Goal: Information Seeking & Learning: Learn about a topic

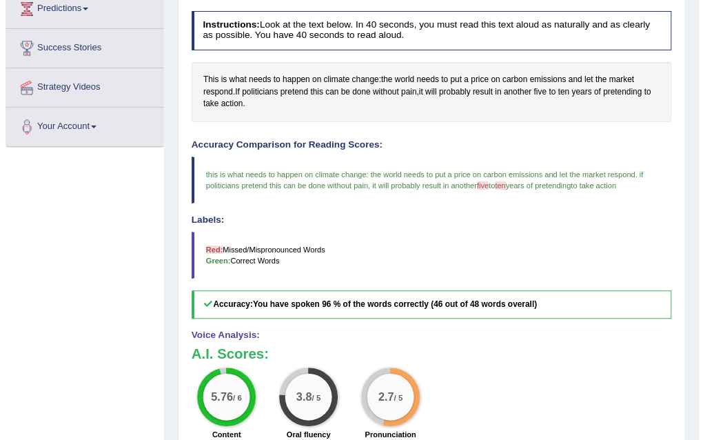
scroll to position [248, 0]
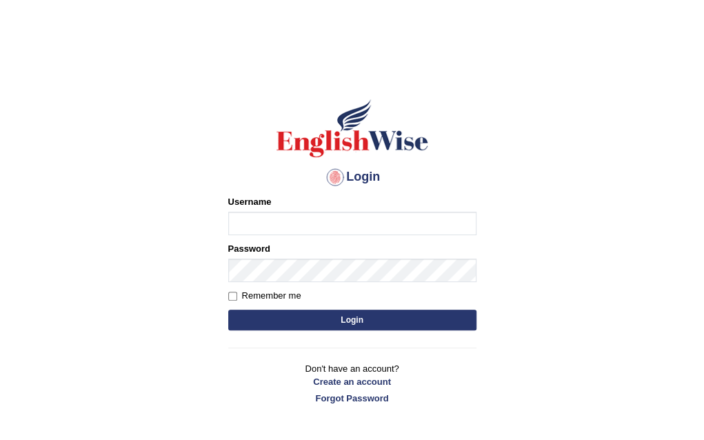
type input "Nomz1986"
click at [370, 325] on button "Login" at bounding box center [352, 320] width 248 height 21
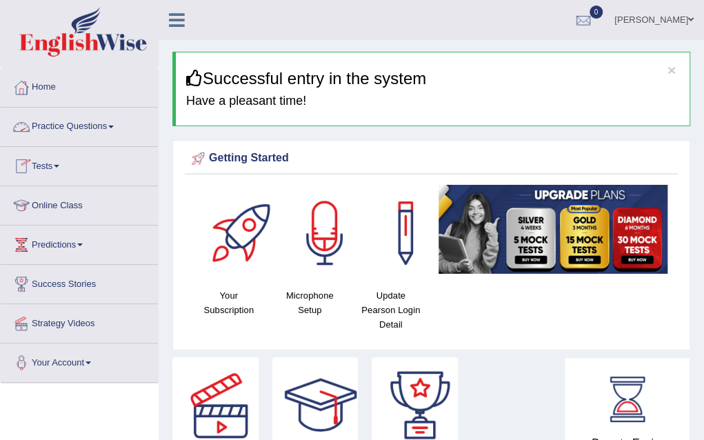
click at [83, 213] on link "Online Class" at bounding box center [79, 203] width 157 height 34
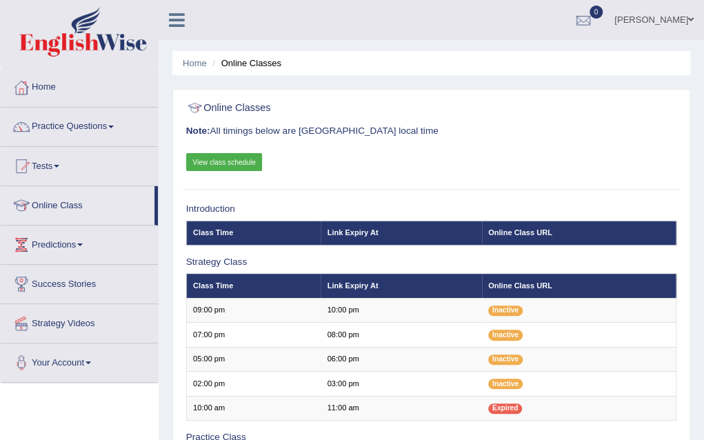
click at [112, 127] on link "Practice Questions" at bounding box center [79, 125] width 157 height 34
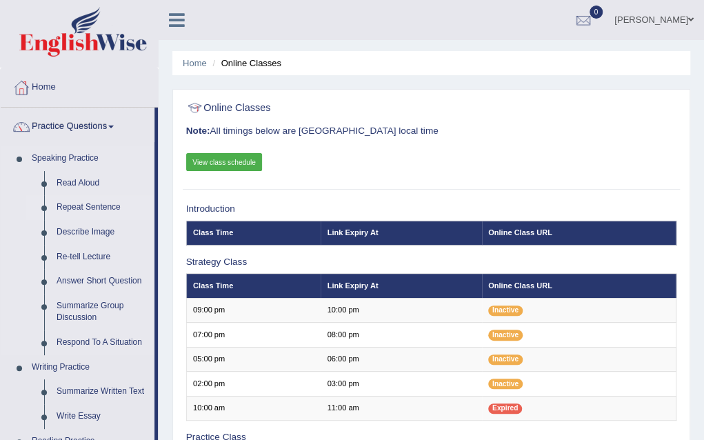
click at [94, 206] on link "Repeat Sentence" at bounding box center [102, 207] width 104 height 25
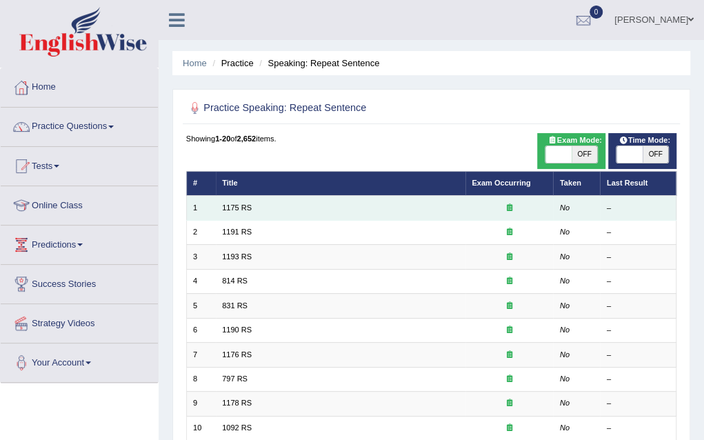
click at [237, 202] on td "1175 RS" at bounding box center [341, 208] width 250 height 24
click at [211, 208] on td "1" at bounding box center [201, 208] width 30 height 24
click at [239, 205] on link "1175 RS" at bounding box center [237, 207] width 30 height 8
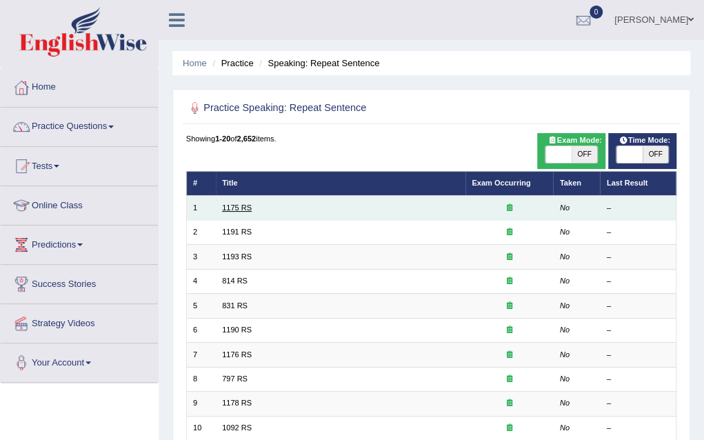
click at [239, 205] on link "1175 RS" at bounding box center [237, 207] width 30 height 8
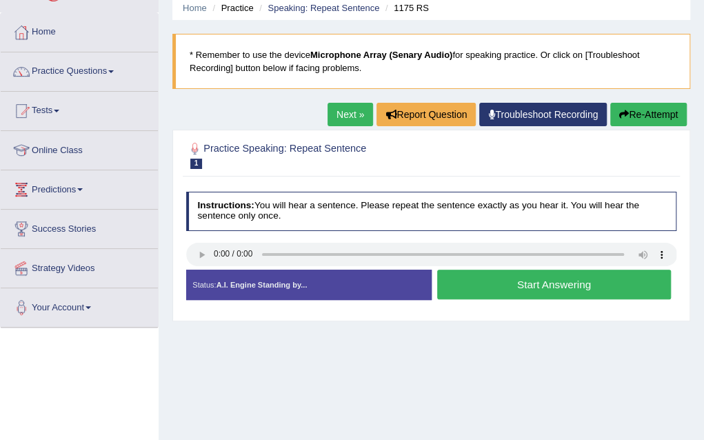
scroll to position [83, 0]
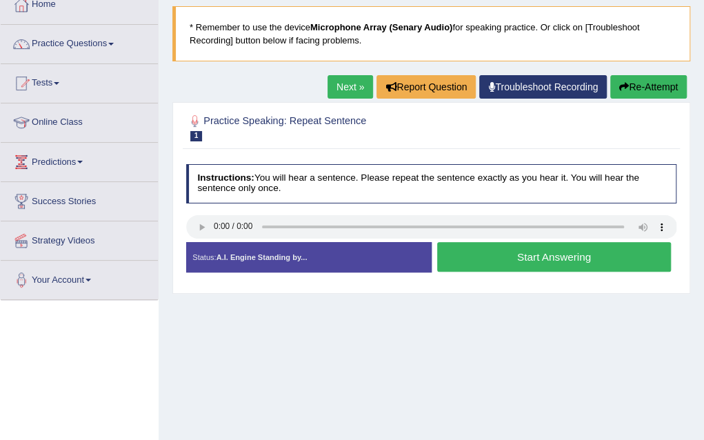
click at [514, 259] on button "Start Answering" at bounding box center [554, 257] width 234 height 30
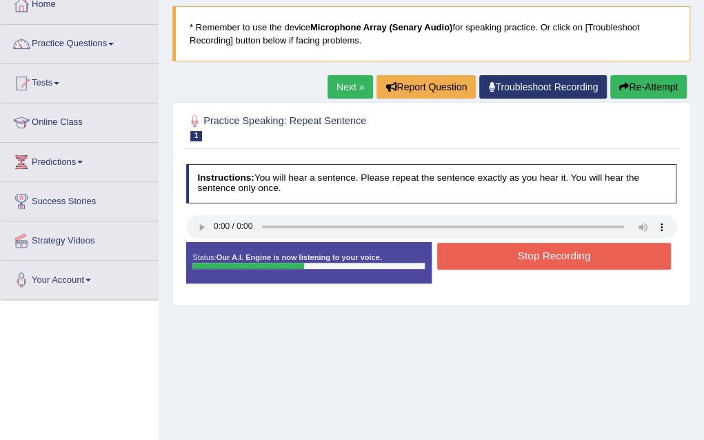
click at [514, 259] on button "Stop Recording" at bounding box center [554, 256] width 234 height 27
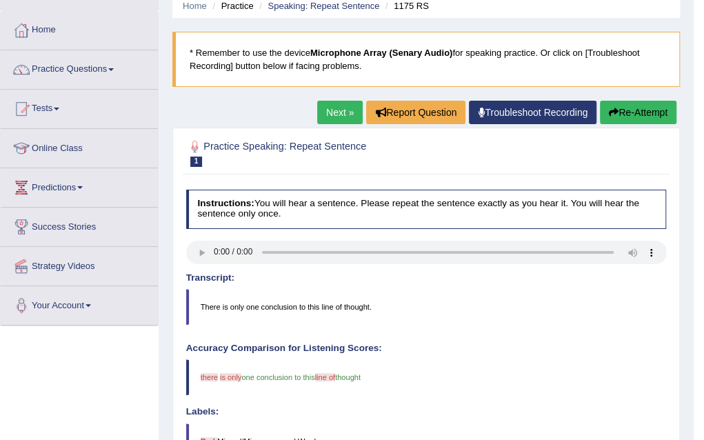
scroll to position [55, 0]
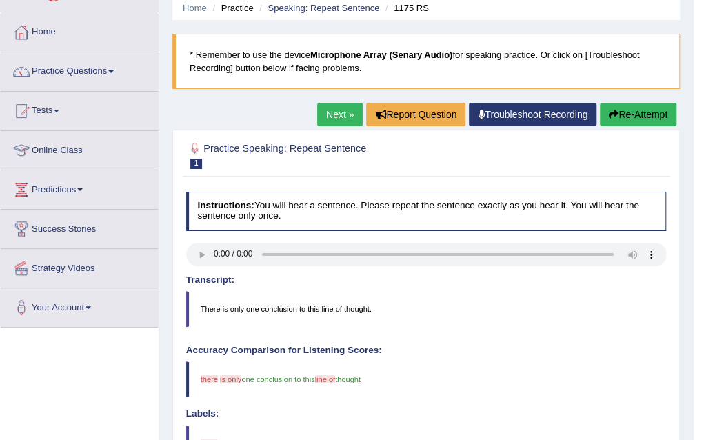
click at [338, 115] on link "Next »" at bounding box center [340, 114] width 46 height 23
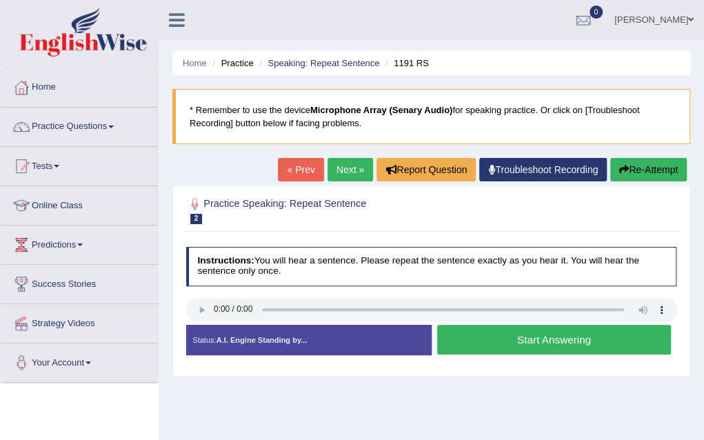
click at [479, 343] on button "Start Answering" at bounding box center [554, 340] width 234 height 30
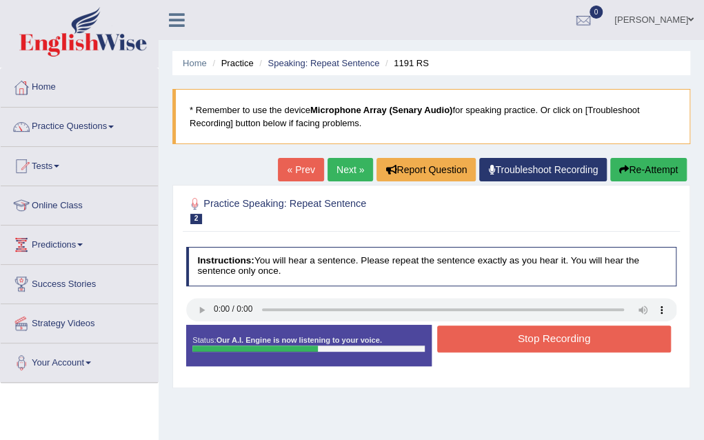
click at [479, 343] on button "Stop Recording" at bounding box center [554, 339] width 234 height 27
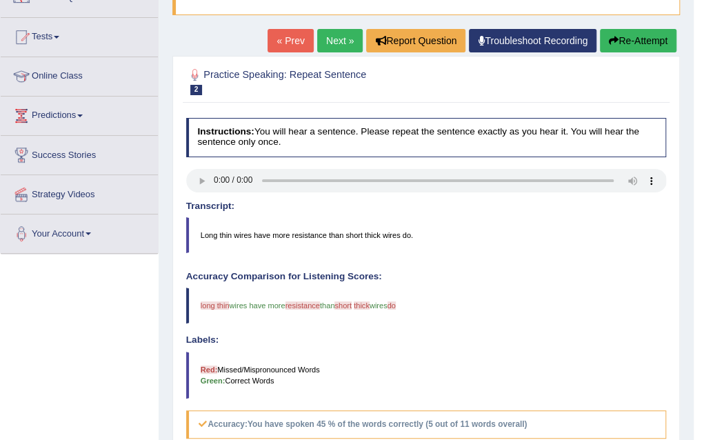
scroll to position [138, 0]
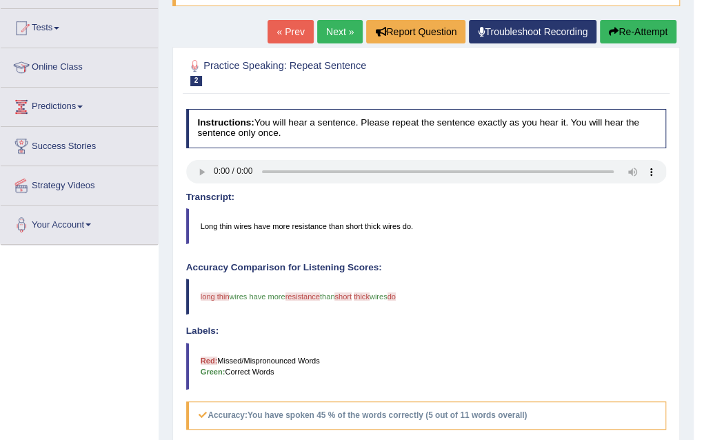
click at [339, 34] on link "Next »" at bounding box center [340, 31] width 46 height 23
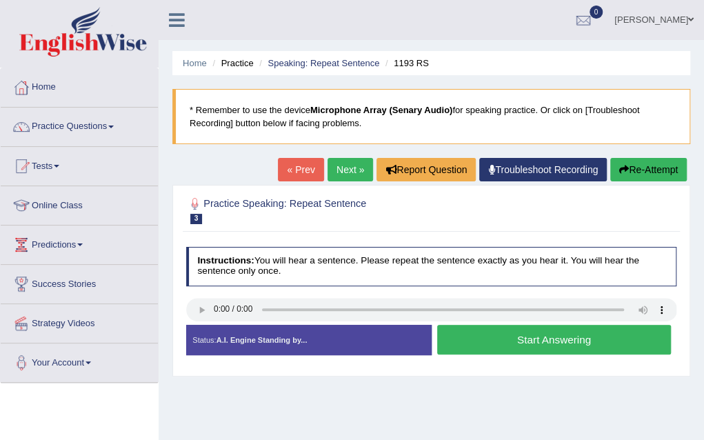
click at [510, 343] on button "Start Answering" at bounding box center [554, 340] width 234 height 30
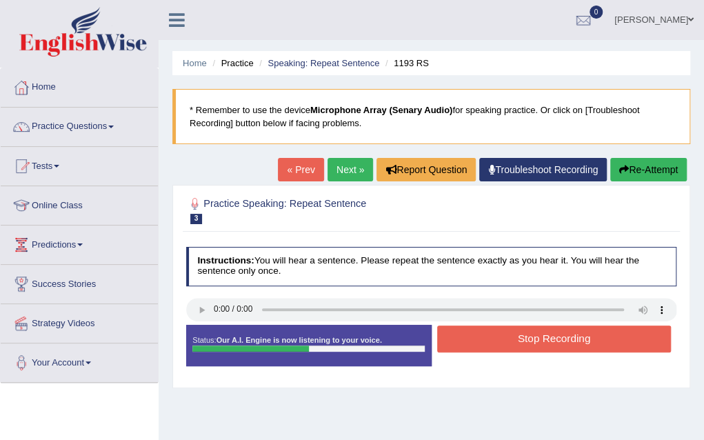
click at [510, 343] on button "Stop Recording" at bounding box center [554, 339] width 234 height 27
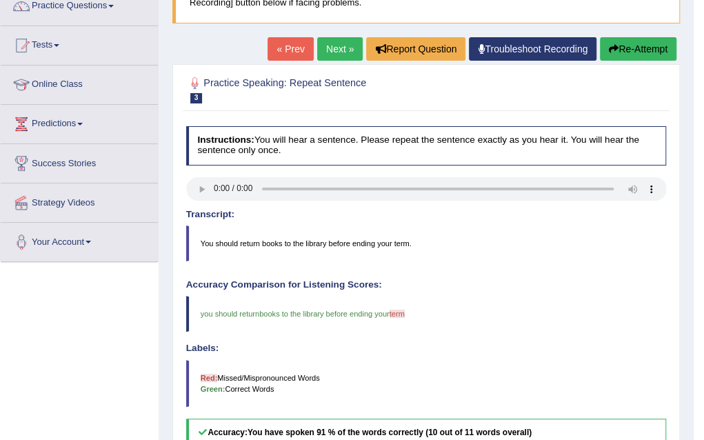
scroll to position [110, 0]
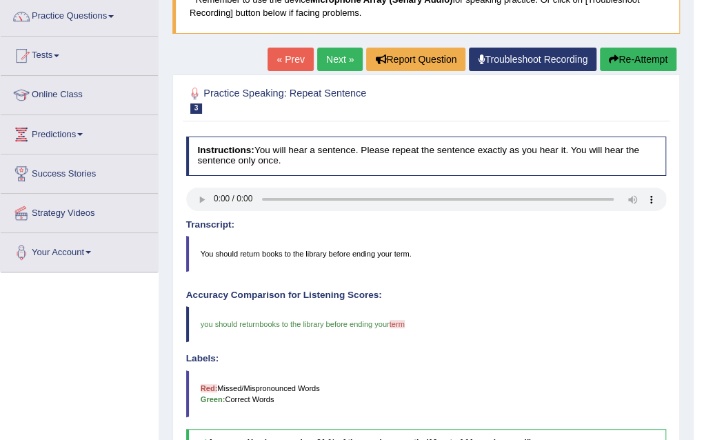
click at [339, 54] on link "Next »" at bounding box center [340, 59] width 46 height 23
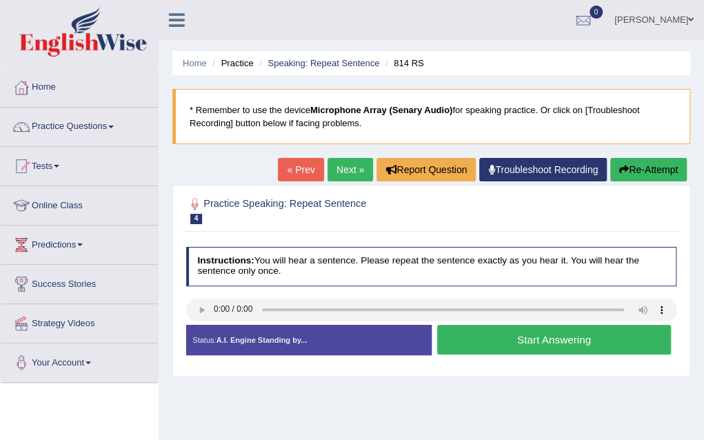
click at [448, 344] on button "Start Answering" at bounding box center [554, 340] width 234 height 30
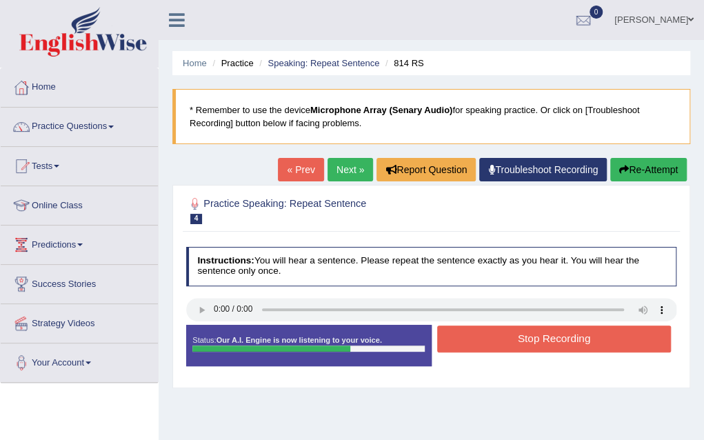
click at [448, 344] on button "Stop Recording" at bounding box center [554, 339] width 234 height 27
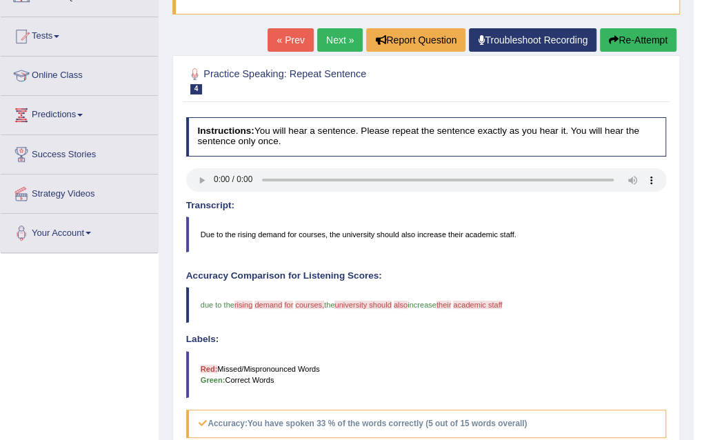
scroll to position [110, 0]
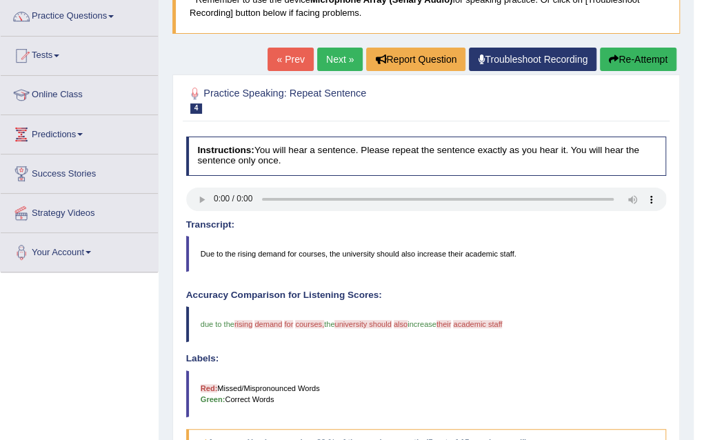
click at [332, 59] on link "Next »" at bounding box center [340, 59] width 46 height 23
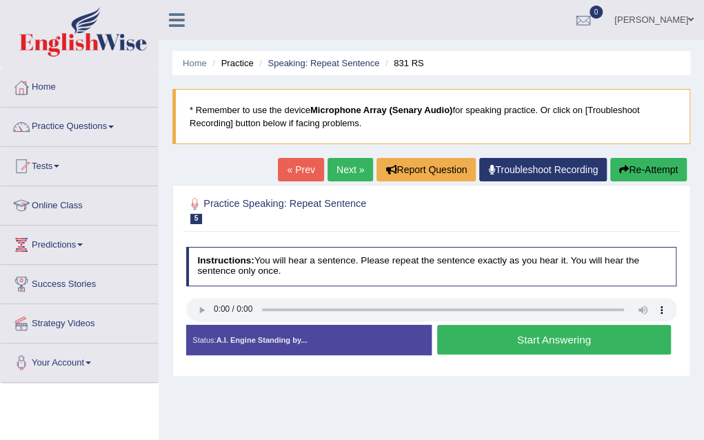
click at [521, 346] on button "Start Answering" at bounding box center [554, 340] width 234 height 30
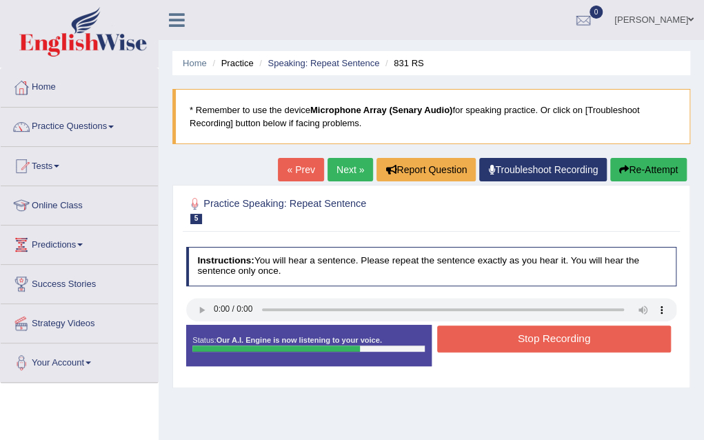
click at [521, 346] on button "Stop Recording" at bounding box center [554, 339] width 234 height 27
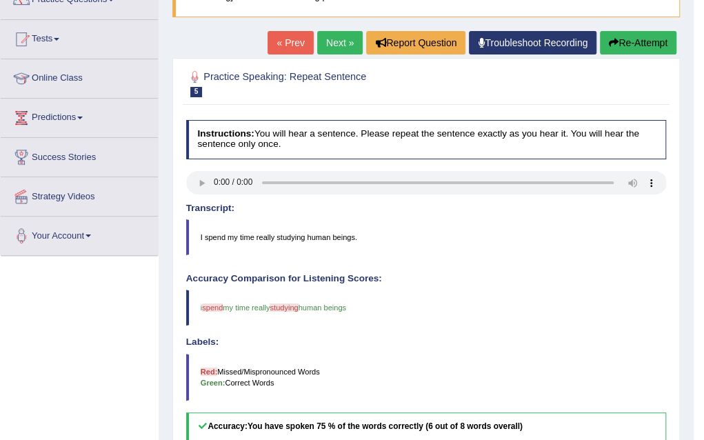
scroll to position [166, 0]
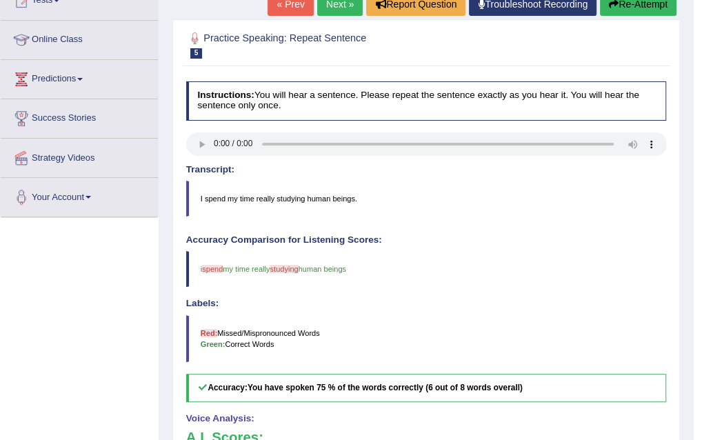
click at [332, 5] on link "Next »" at bounding box center [340, 3] width 46 height 23
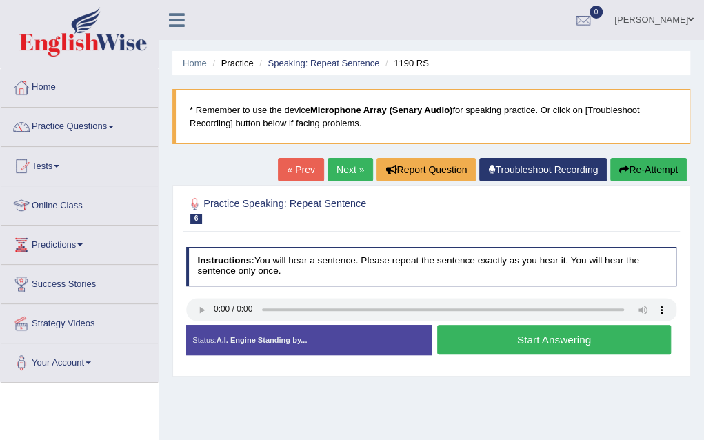
click at [509, 326] on button "Start Answering" at bounding box center [554, 340] width 234 height 30
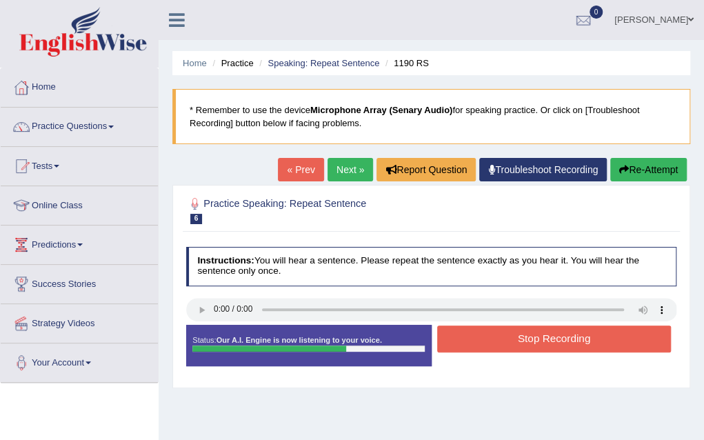
click at [339, 174] on link "Next »" at bounding box center [351, 169] width 46 height 23
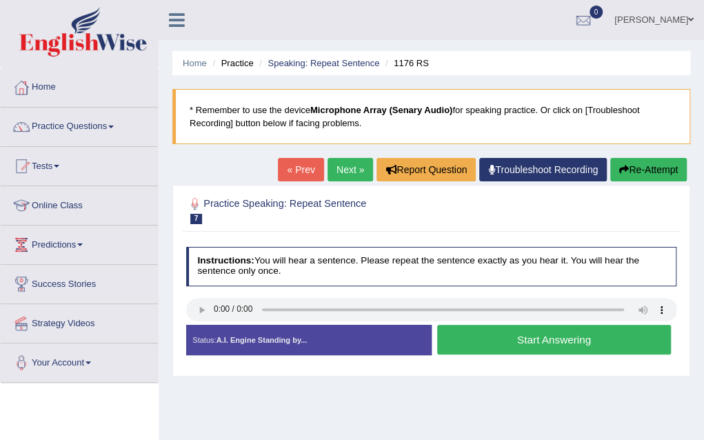
click at [519, 347] on button "Start Answering" at bounding box center [554, 340] width 234 height 30
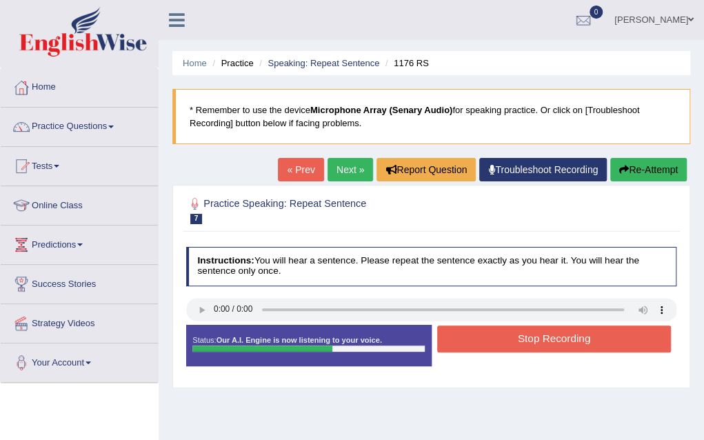
click at [519, 347] on button "Stop Recording" at bounding box center [554, 339] width 234 height 27
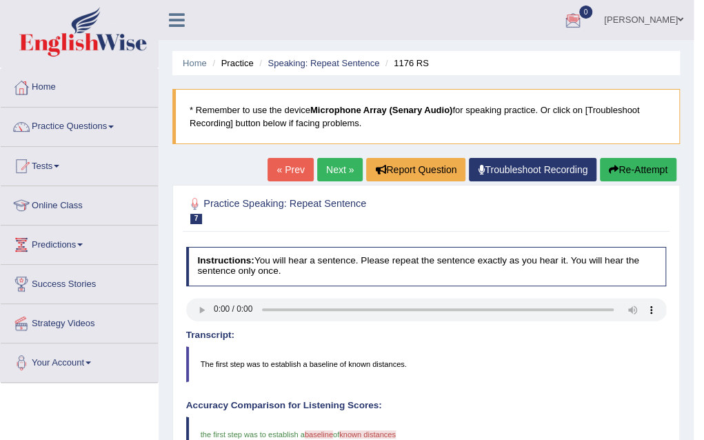
click at [334, 163] on link "Next »" at bounding box center [340, 169] width 46 height 23
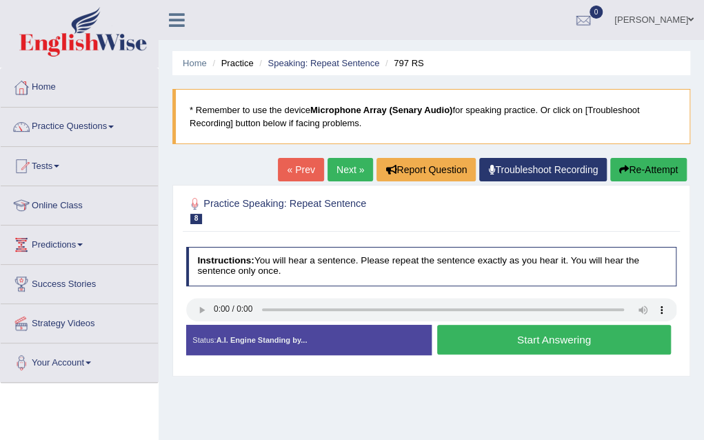
click at [540, 341] on button "Start Answering" at bounding box center [554, 340] width 234 height 30
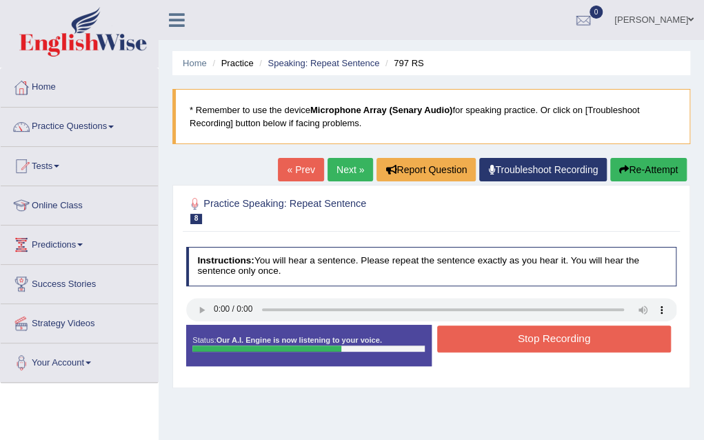
click at [540, 341] on button "Stop Recording" at bounding box center [554, 339] width 234 height 27
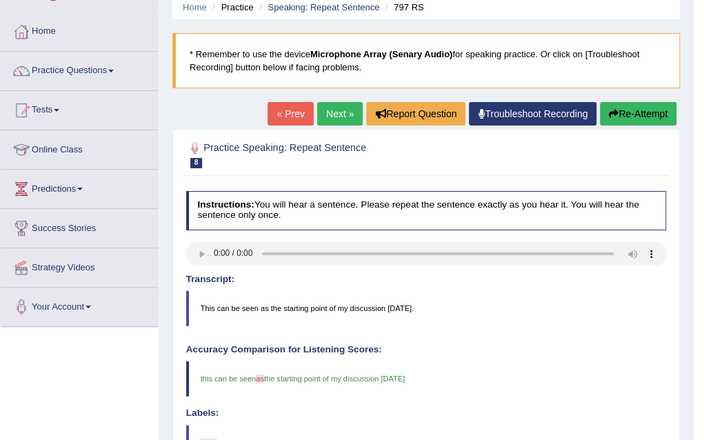
scroll to position [55, 0]
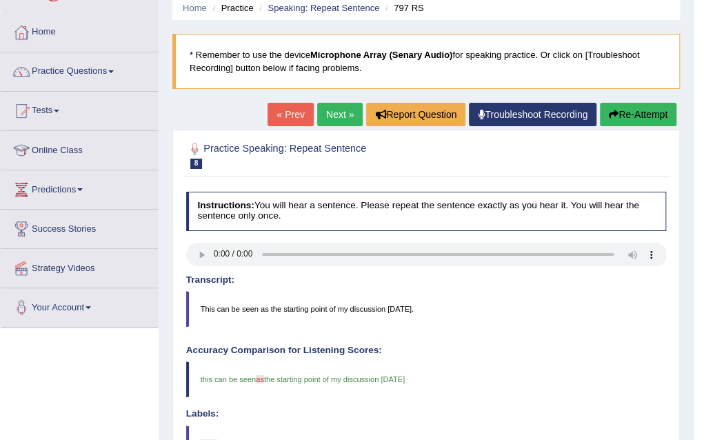
click at [328, 117] on link "Next »" at bounding box center [340, 114] width 46 height 23
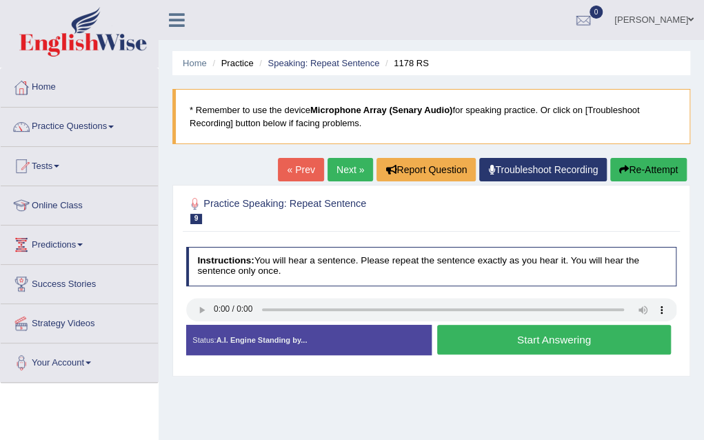
click at [479, 330] on button "Start Answering" at bounding box center [554, 340] width 234 height 30
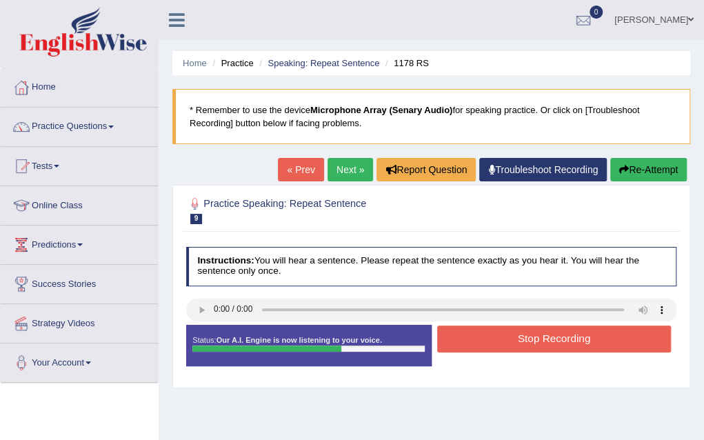
click at [479, 330] on button "Stop Recording" at bounding box center [554, 339] width 234 height 27
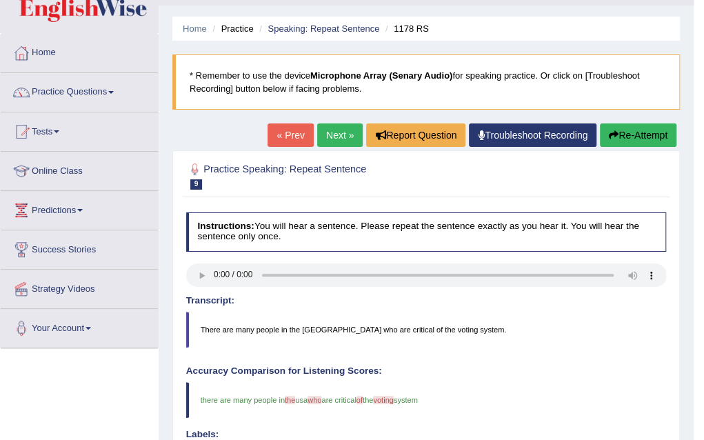
scroll to position [28, 0]
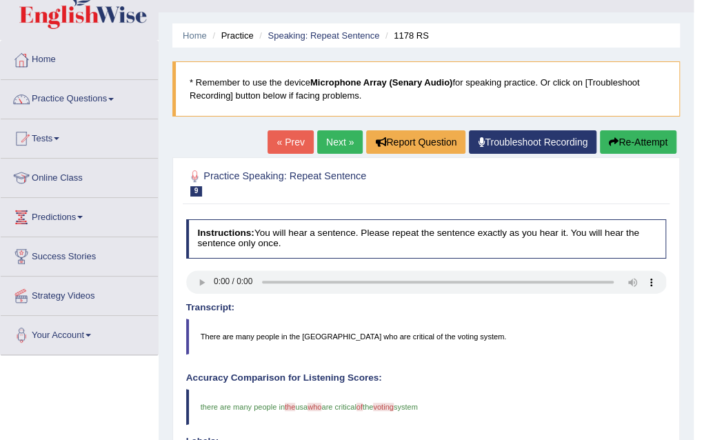
click at [328, 148] on link "Next »" at bounding box center [340, 141] width 46 height 23
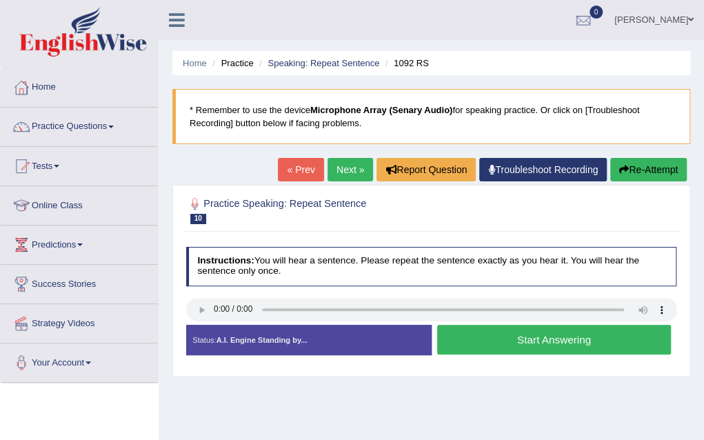
click at [501, 333] on button "Start Answering" at bounding box center [554, 340] width 234 height 30
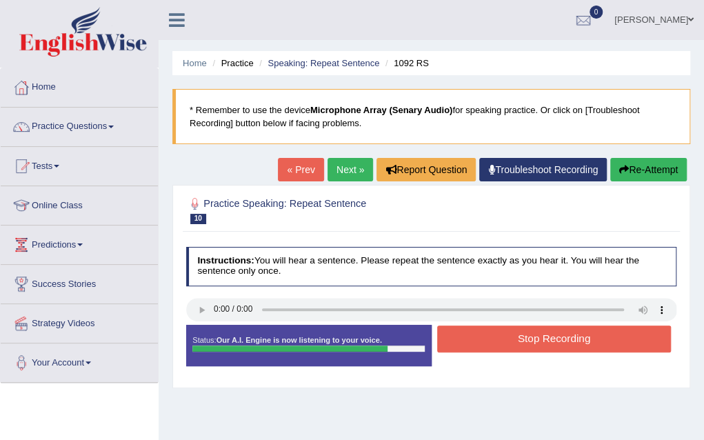
click at [577, 336] on button "Stop Recording" at bounding box center [554, 339] width 234 height 27
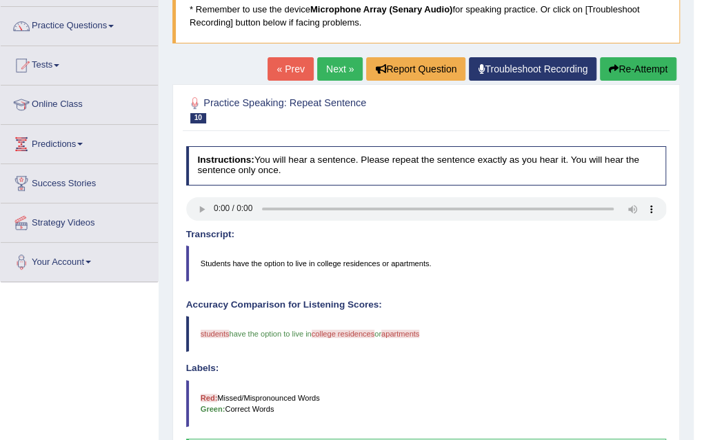
scroll to position [128, 0]
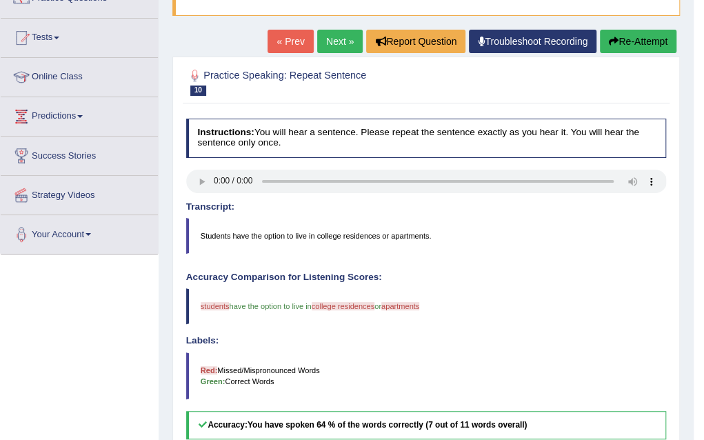
click at [323, 41] on link "Next »" at bounding box center [340, 41] width 46 height 23
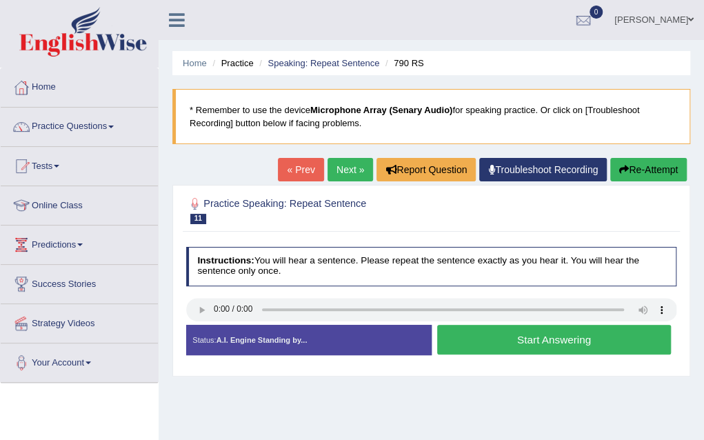
click at [477, 339] on button "Start Answering" at bounding box center [554, 340] width 234 height 30
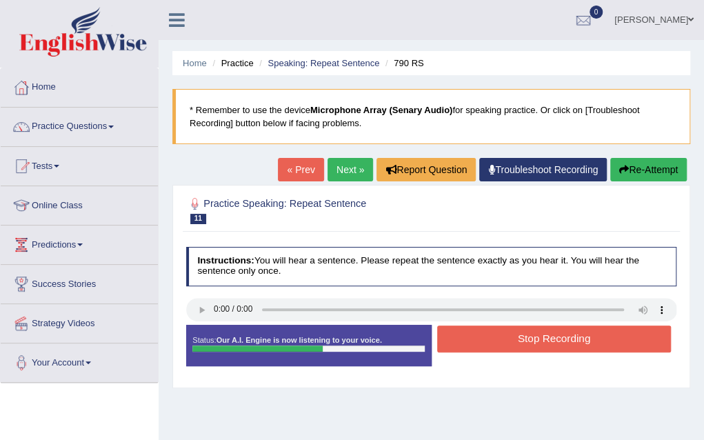
click at [477, 339] on button "Stop Recording" at bounding box center [554, 339] width 234 height 27
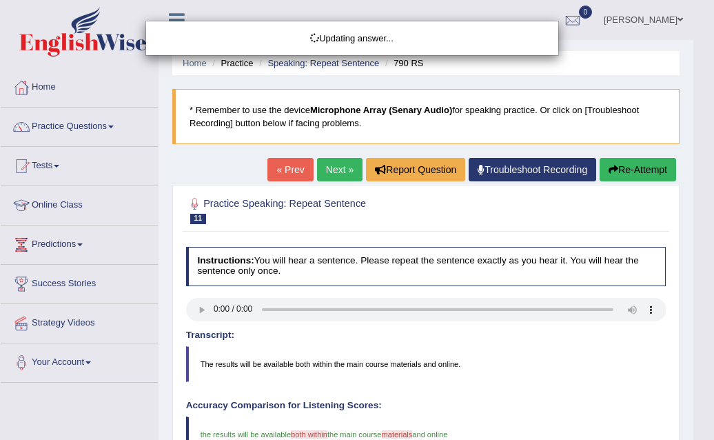
click at [708, 437] on div "Updating answer..." at bounding box center [357, 220] width 714 height 440
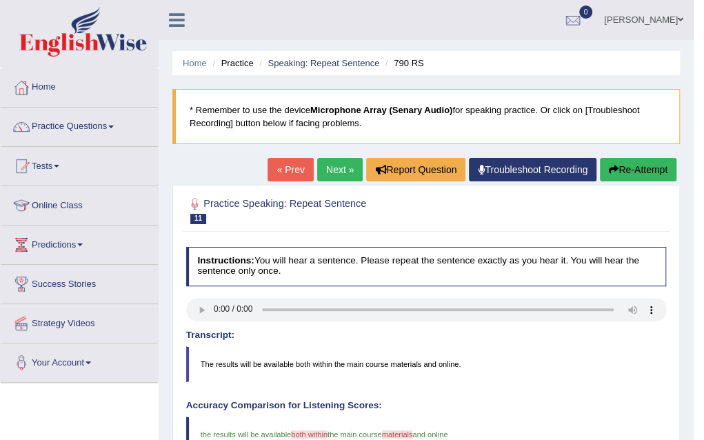
click at [329, 166] on link "Next »" at bounding box center [340, 169] width 46 height 23
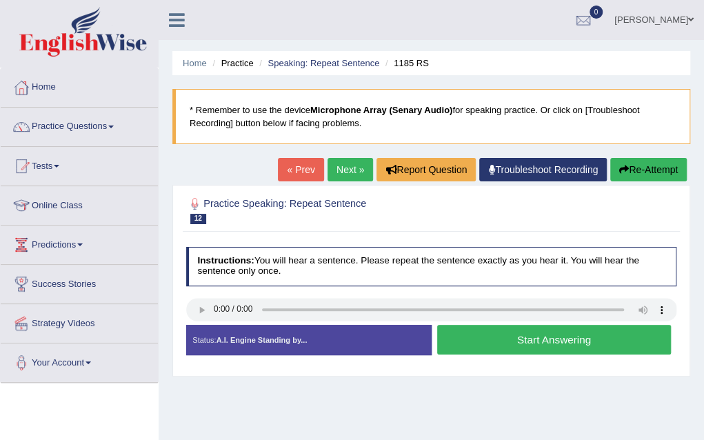
click at [509, 334] on button "Start Answering" at bounding box center [554, 340] width 234 height 30
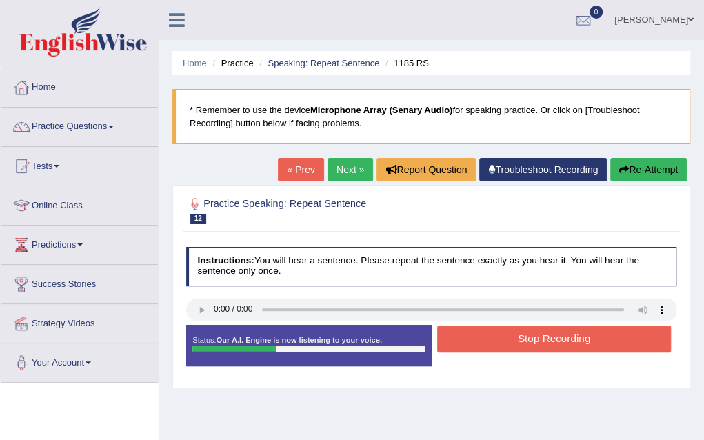
click at [509, 334] on button "Stop Recording" at bounding box center [554, 339] width 234 height 27
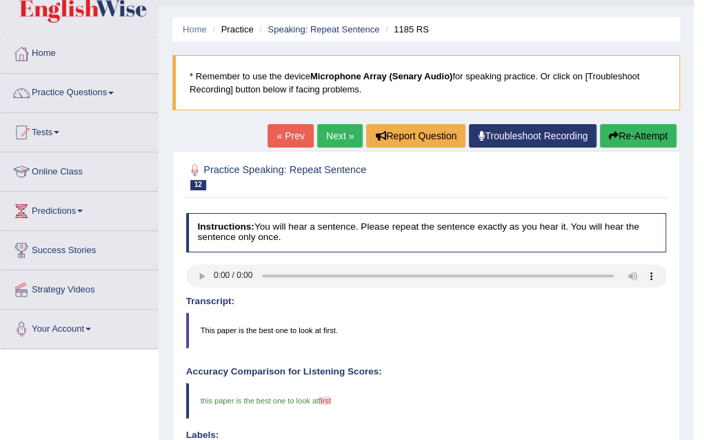
scroll to position [28, 0]
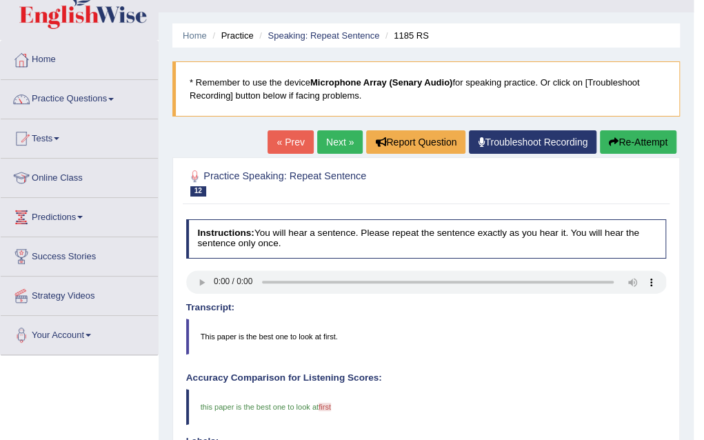
click at [346, 132] on link "Next »" at bounding box center [340, 141] width 46 height 23
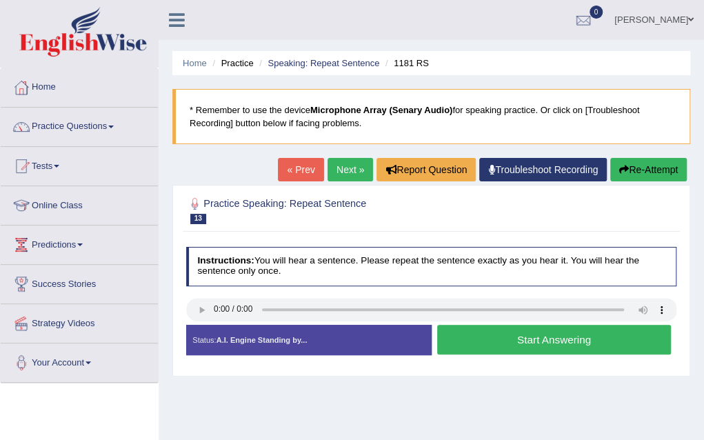
click at [468, 343] on button "Start Answering" at bounding box center [554, 340] width 234 height 30
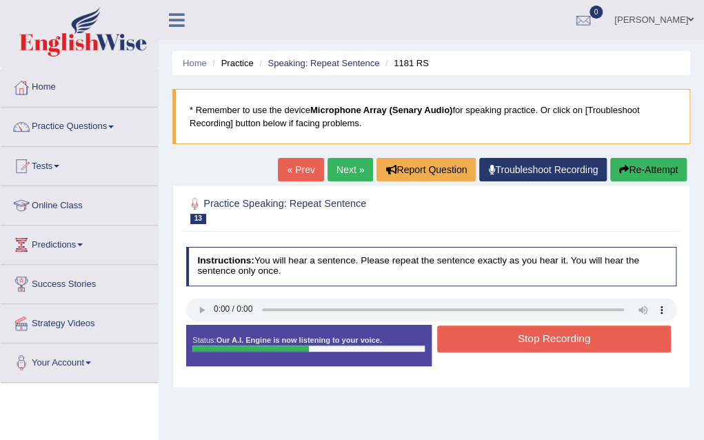
click at [468, 343] on button "Stop Recording" at bounding box center [554, 339] width 234 height 27
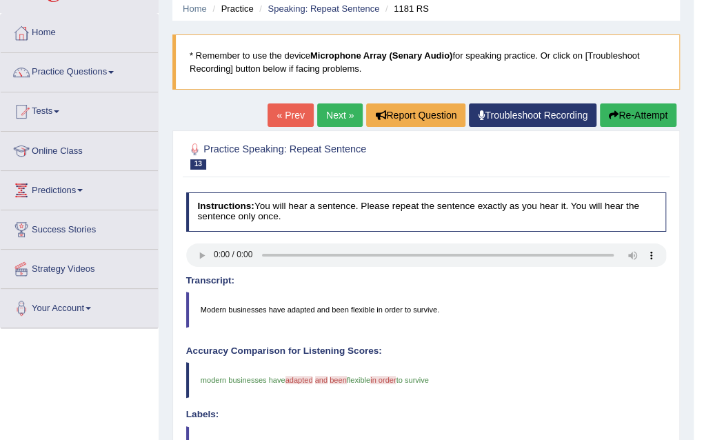
scroll to position [28, 0]
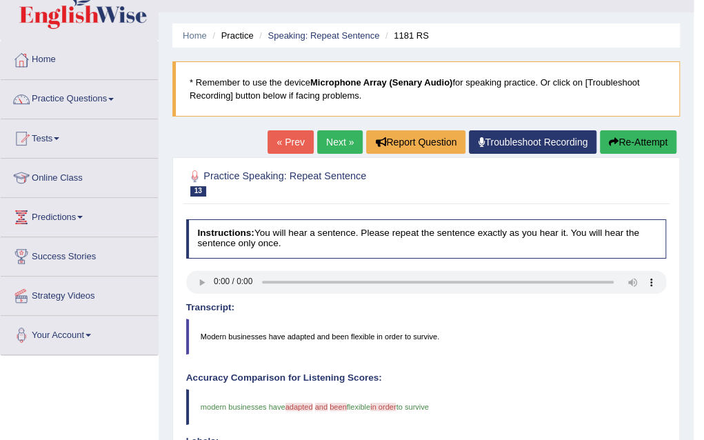
click at [344, 143] on link "Next »" at bounding box center [340, 141] width 46 height 23
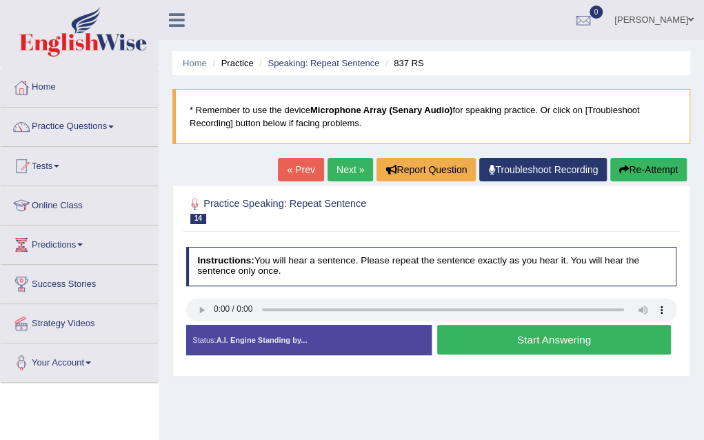
click at [491, 324] on div "Created with Highcharts 7.1.2 Great Too slow Too fast Time Speech pace meter: 0…" at bounding box center [557, 324] width 251 height 1
click at [493, 330] on button "Start Answering" at bounding box center [554, 340] width 234 height 30
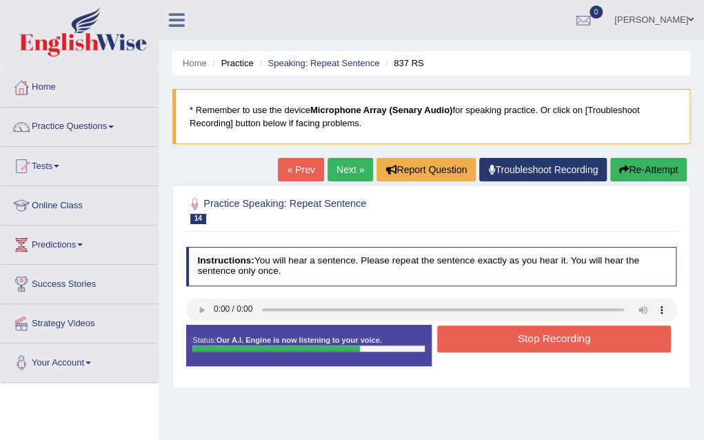
click at [594, 333] on button "Stop Recording" at bounding box center [554, 339] width 234 height 27
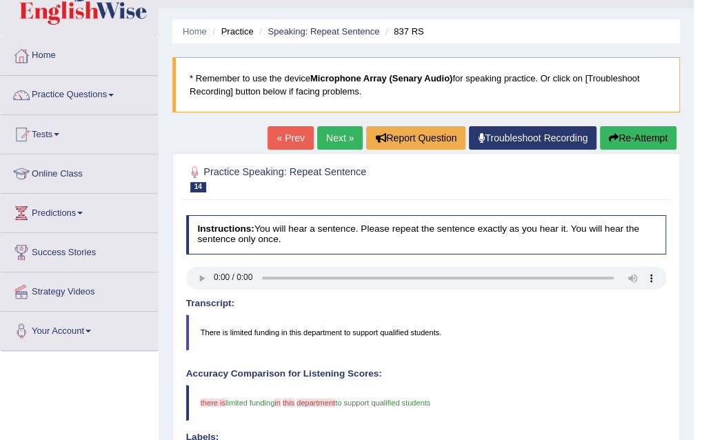
scroll to position [28, 0]
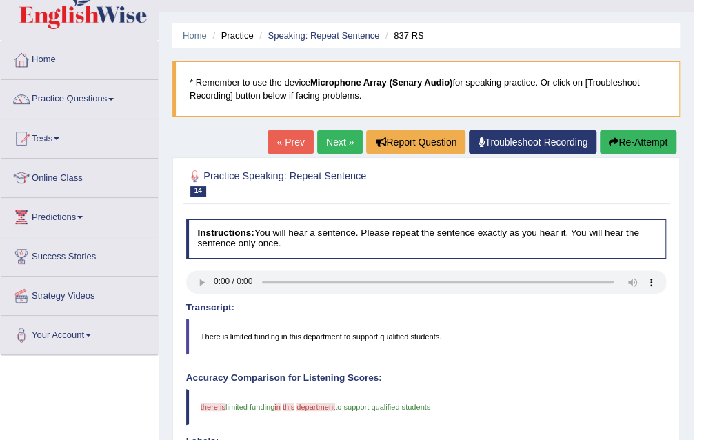
click at [335, 148] on link "Next »" at bounding box center [340, 141] width 46 height 23
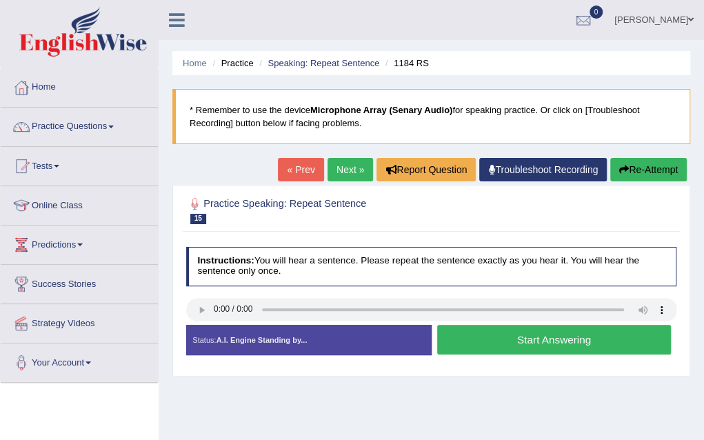
click at [497, 334] on button "Start Answering" at bounding box center [554, 340] width 234 height 30
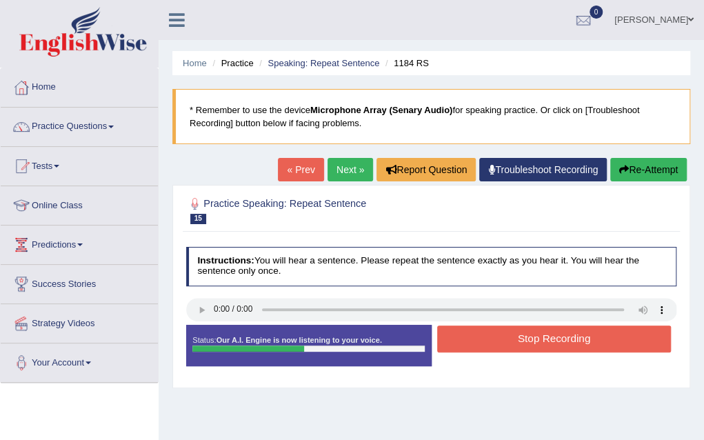
click at [497, 334] on button "Stop Recording" at bounding box center [554, 339] width 234 height 27
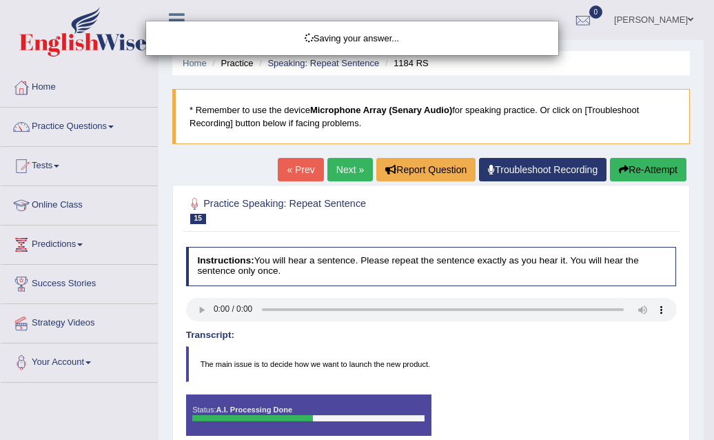
click at [710, 435] on div "Saving your answer..." at bounding box center [357, 220] width 714 height 440
click at [710, 435] on div "Comparing text to speech..." at bounding box center [357, 220] width 714 height 440
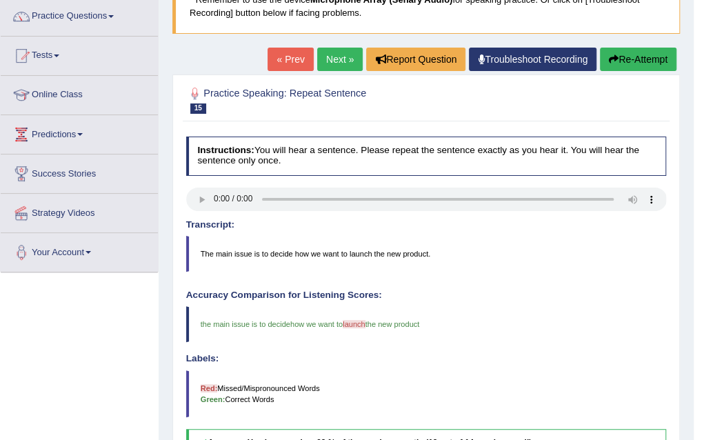
scroll to position [83, 0]
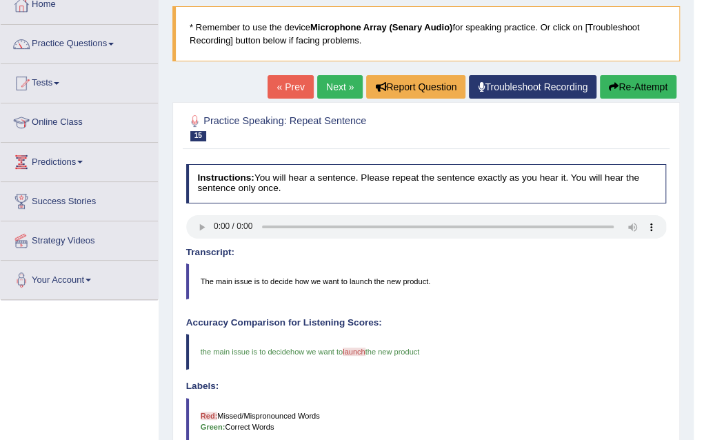
click at [328, 94] on link "Next »" at bounding box center [340, 86] width 46 height 23
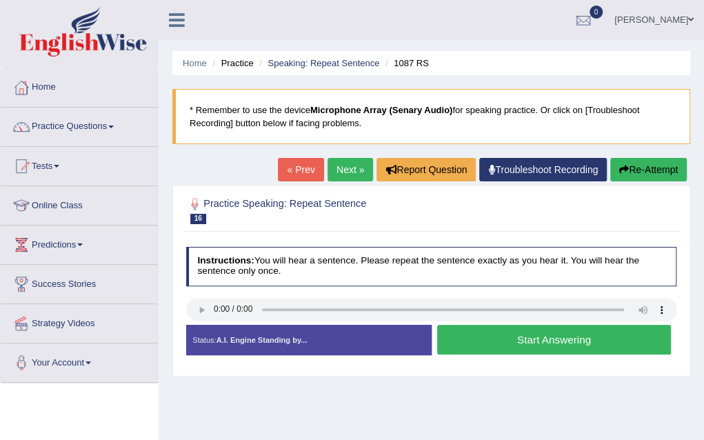
click at [470, 339] on button "Start Answering" at bounding box center [554, 340] width 234 height 30
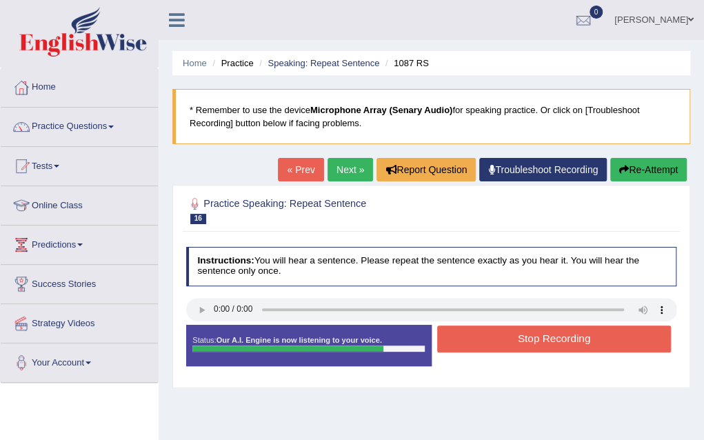
click at [491, 343] on button "Stop Recording" at bounding box center [554, 339] width 234 height 27
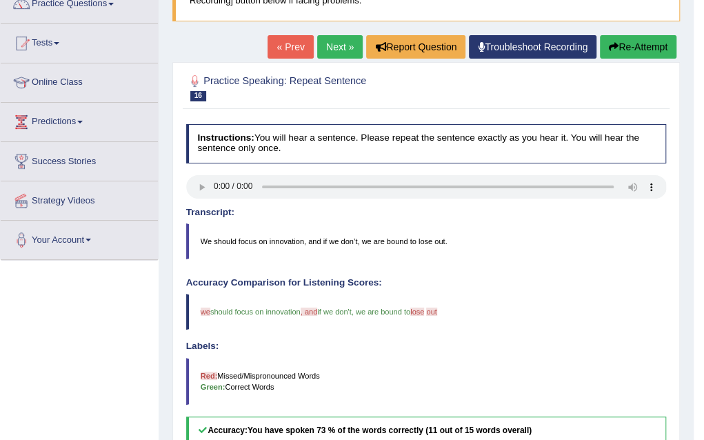
scroll to position [138, 0]
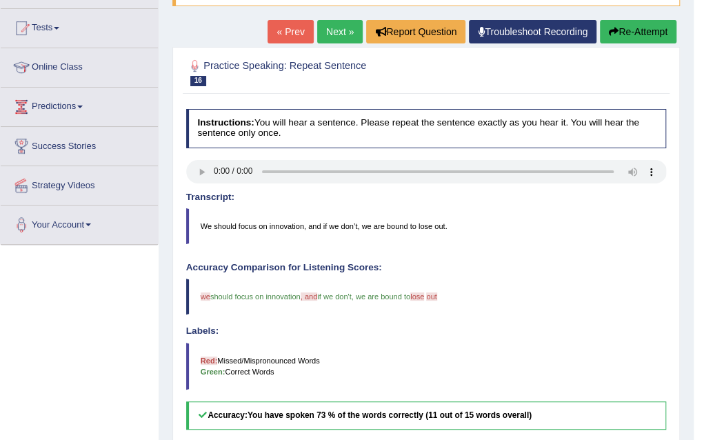
click at [330, 23] on link "Next »" at bounding box center [340, 31] width 46 height 23
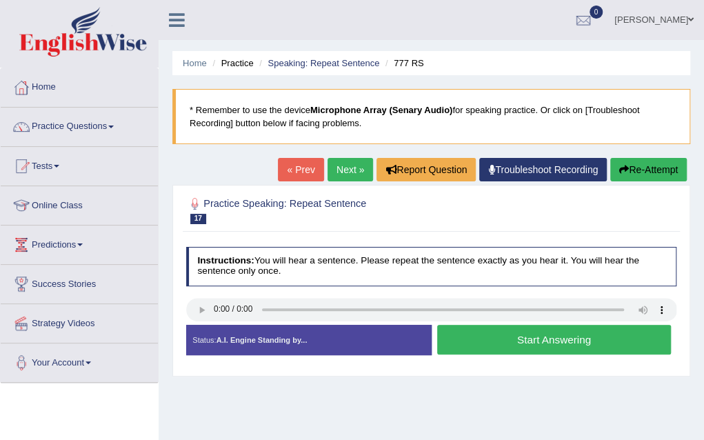
click at [515, 341] on button "Start Answering" at bounding box center [554, 340] width 234 height 30
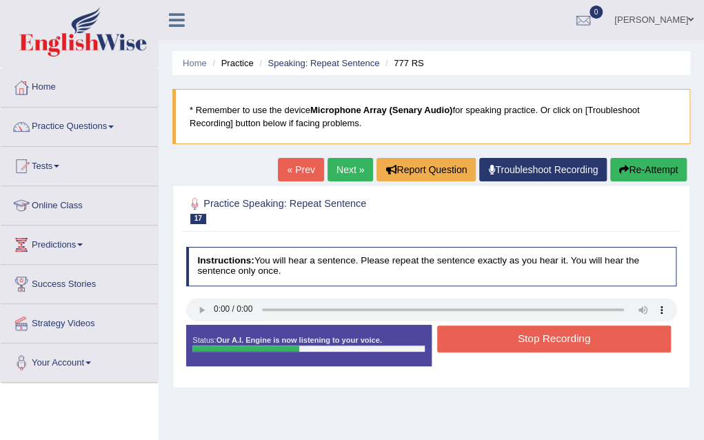
click at [515, 341] on button "Stop Recording" at bounding box center [554, 339] width 234 height 27
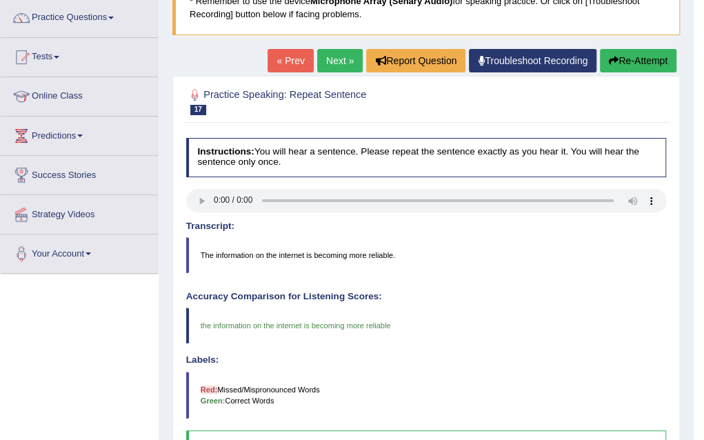
scroll to position [138, 0]
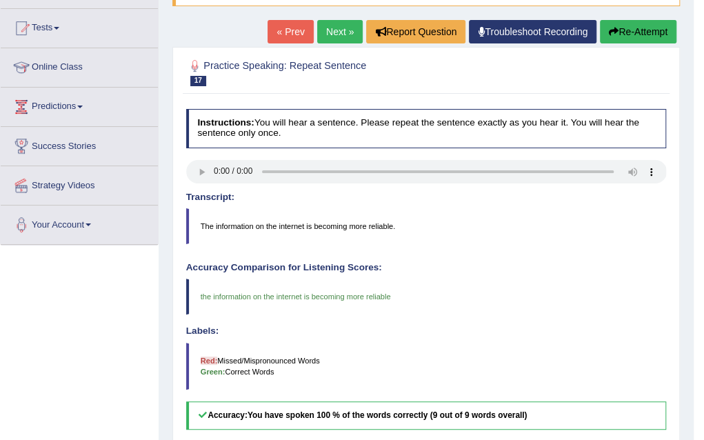
click at [340, 31] on link "Next »" at bounding box center [340, 31] width 46 height 23
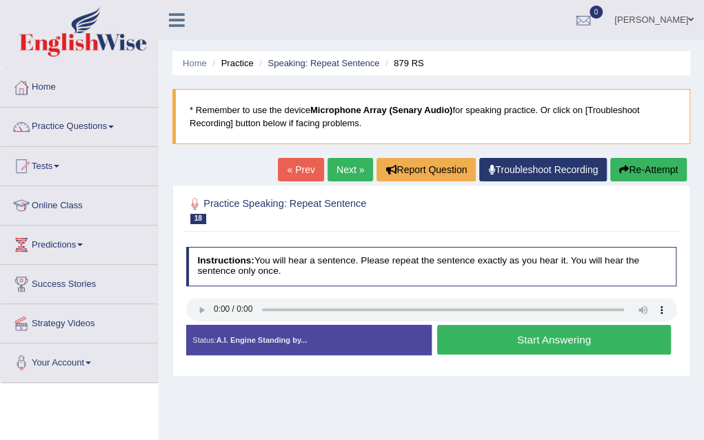
click at [500, 336] on button "Start Answering" at bounding box center [554, 340] width 234 height 30
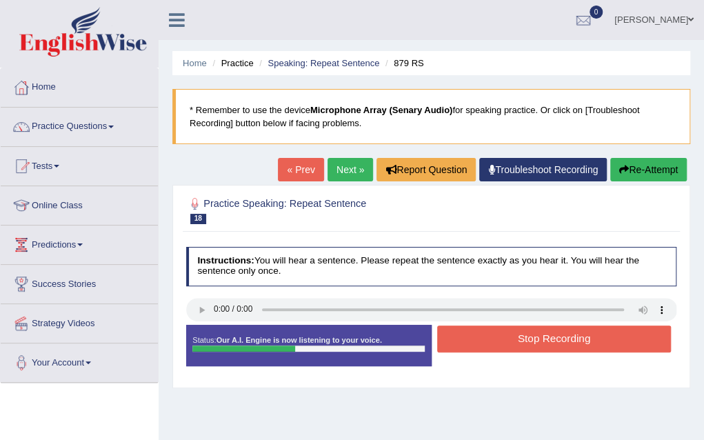
click at [500, 336] on button "Stop Recording" at bounding box center [554, 339] width 234 height 27
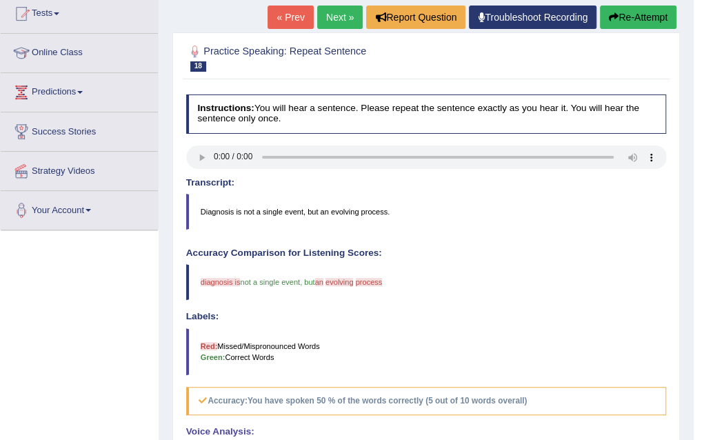
scroll to position [166, 0]
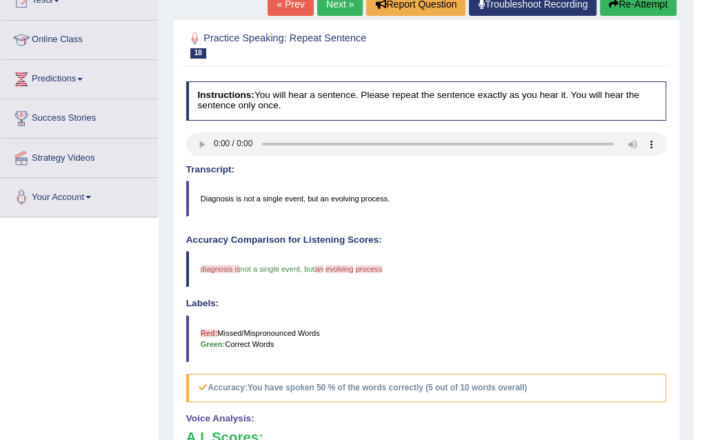
click at [342, 3] on link "Next »" at bounding box center [340, 3] width 46 height 23
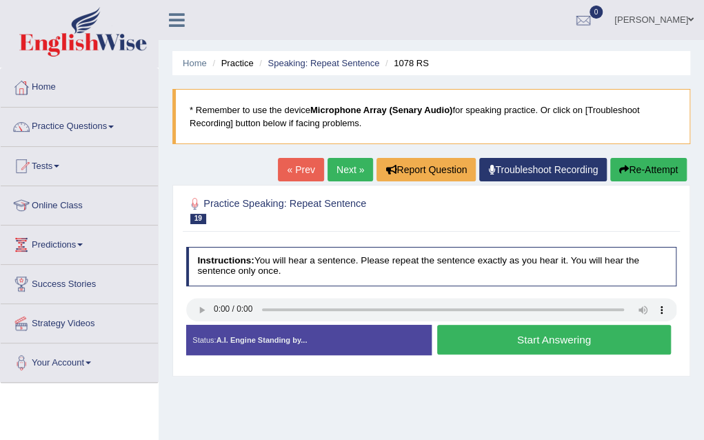
click at [504, 337] on button "Start Answering" at bounding box center [554, 340] width 234 height 30
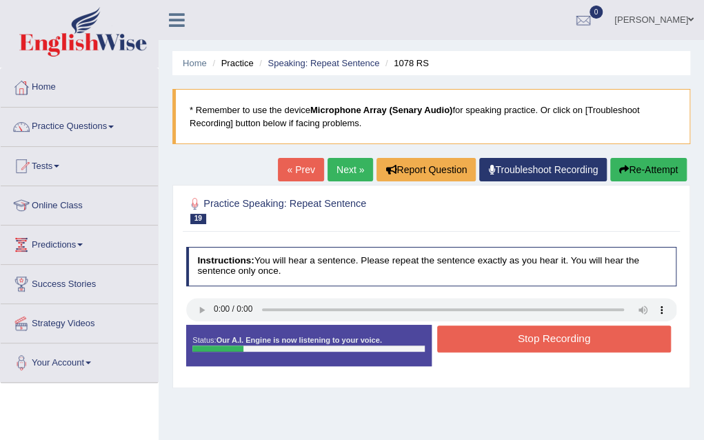
click at [504, 337] on button "Stop Recording" at bounding box center [554, 339] width 234 height 27
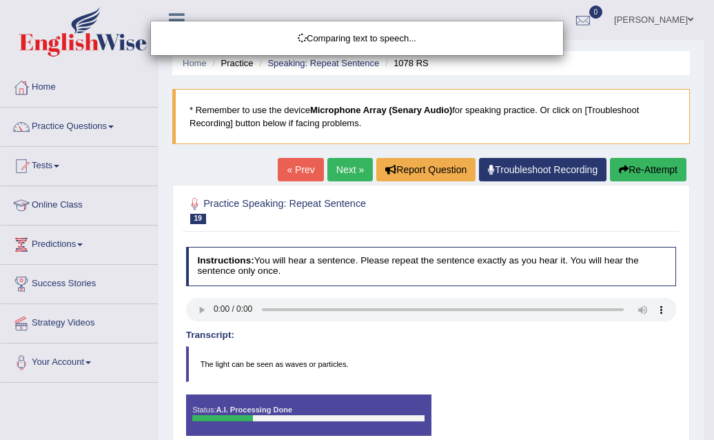
click at [709, 433] on html "Toggle navigation Home Practice Questions Speaking Practice Read Aloud Repeat S…" at bounding box center [357, 220] width 714 height 440
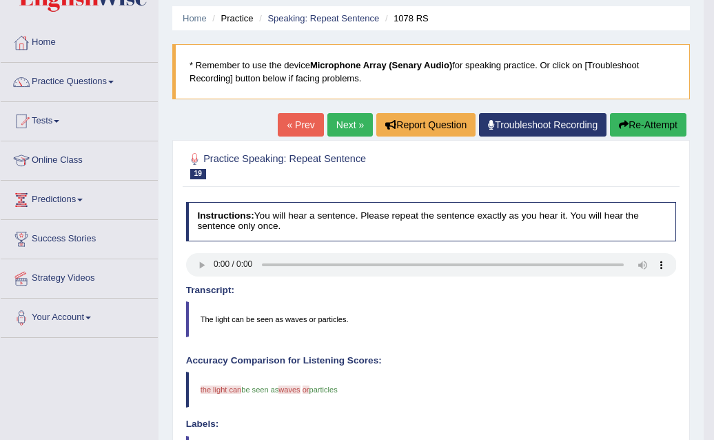
click at [709, 433] on div "Comparing text to speech..." at bounding box center [357, 220] width 714 height 440
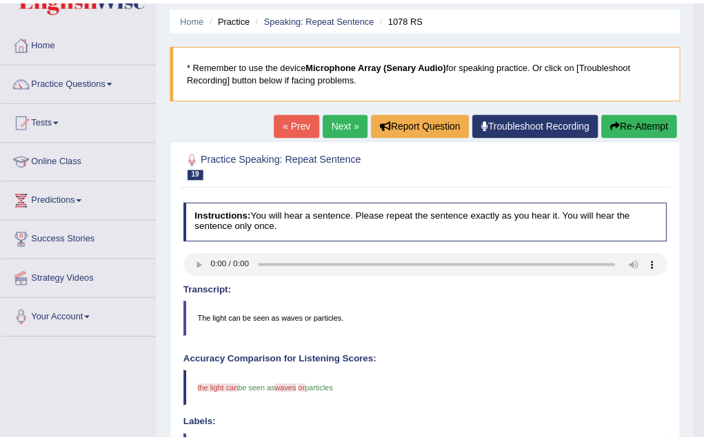
scroll to position [55, 0]
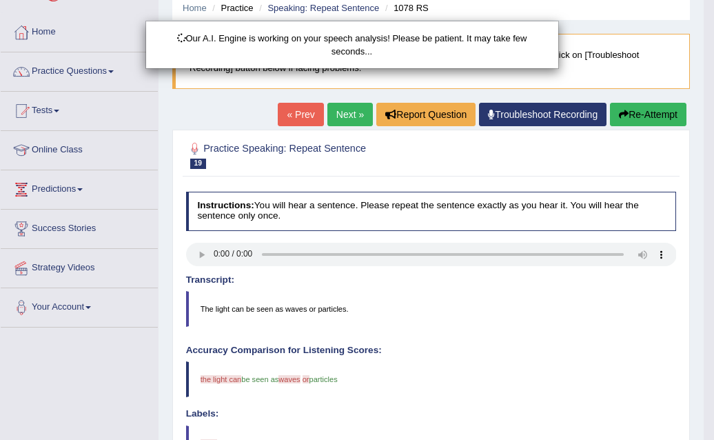
click at [709, 433] on div "Our A.I. Engine is working on your speech analysis! Please be patient. It may t…" at bounding box center [357, 220] width 714 height 440
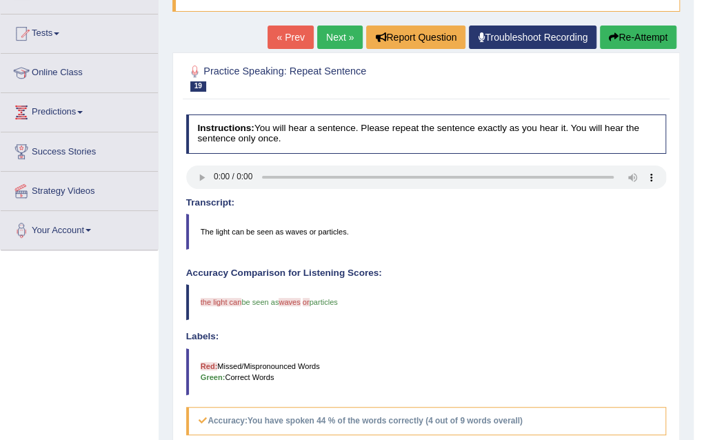
scroll to position [138, 0]
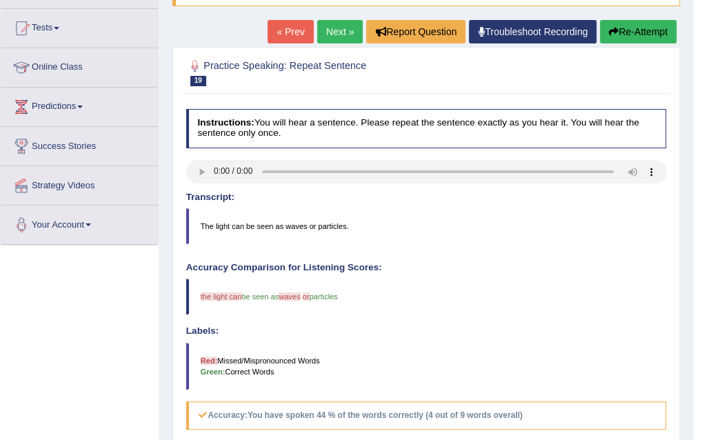
click at [328, 30] on link "Next »" at bounding box center [340, 31] width 46 height 23
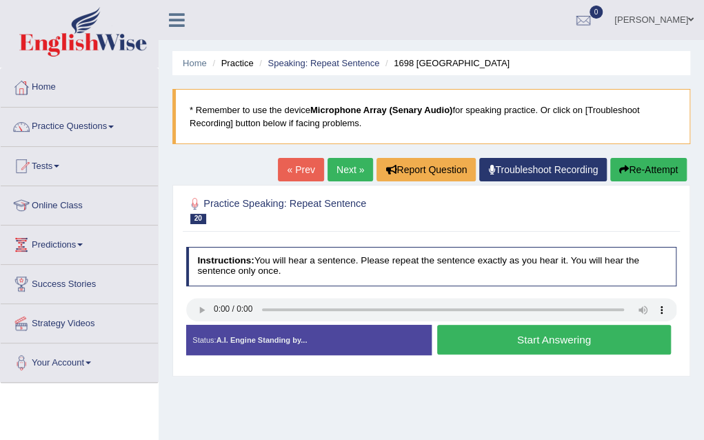
click at [492, 336] on button "Start Answering" at bounding box center [554, 340] width 234 height 30
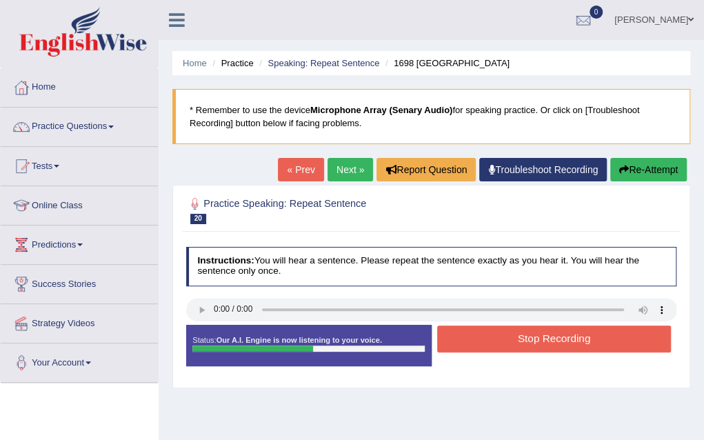
click at [492, 336] on button "Stop Recording" at bounding box center [554, 339] width 234 height 27
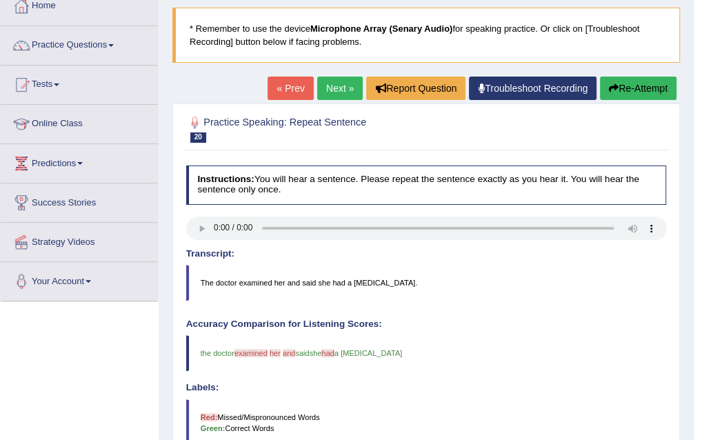
scroll to position [83, 0]
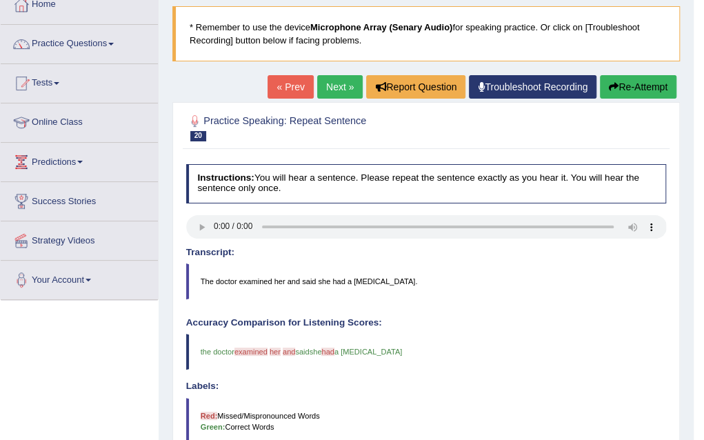
click at [320, 86] on link "Next »" at bounding box center [340, 86] width 46 height 23
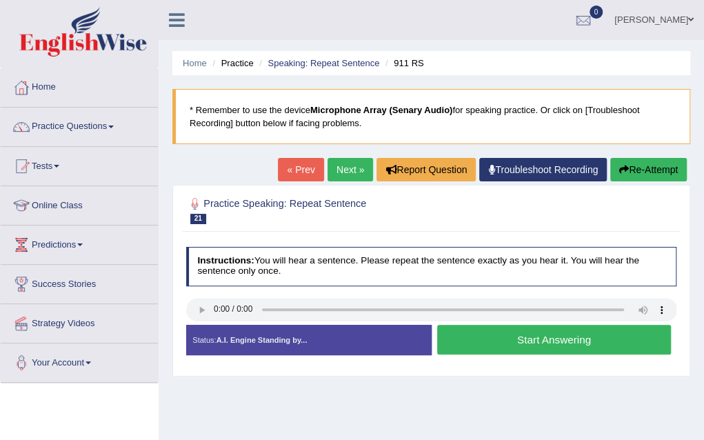
click at [517, 340] on button "Start Answering" at bounding box center [554, 340] width 234 height 30
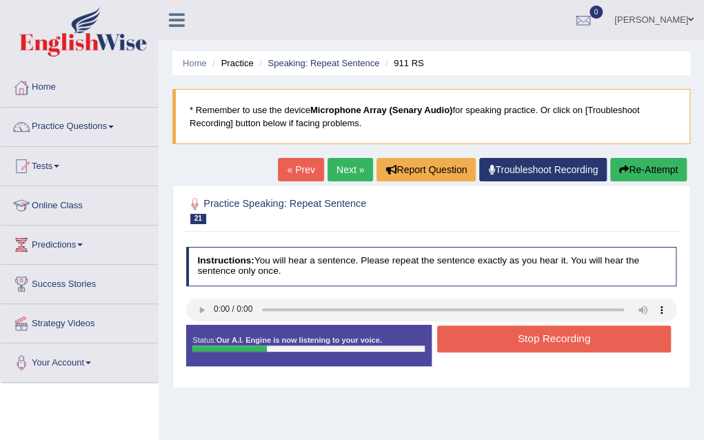
click at [517, 340] on button "Stop Recording" at bounding box center [554, 339] width 234 height 27
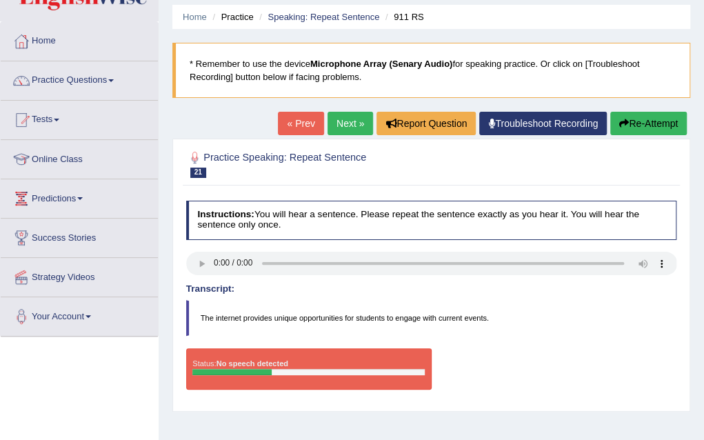
scroll to position [55, 0]
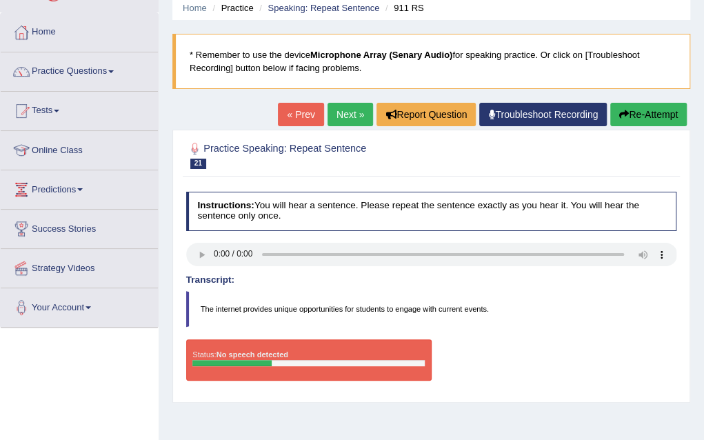
click at [348, 362] on div at bounding box center [308, 363] width 232 height 6
click at [634, 119] on button "Re-Attempt" at bounding box center [648, 114] width 77 height 23
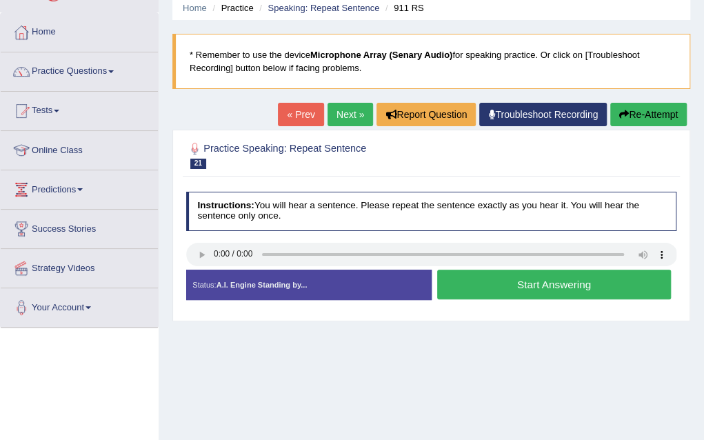
click at [461, 278] on button "Start Answering" at bounding box center [554, 285] width 234 height 30
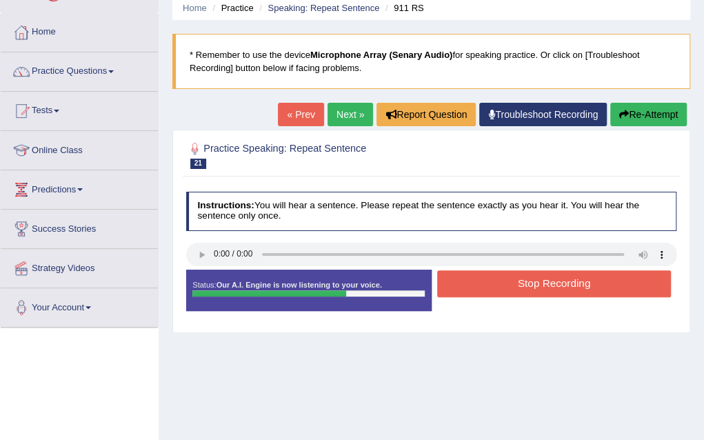
click at [590, 267] on div at bounding box center [431, 256] width 491 height 26
click at [588, 280] on button "Stop Recording" at bounding box center [554, 283] width 234 height 27
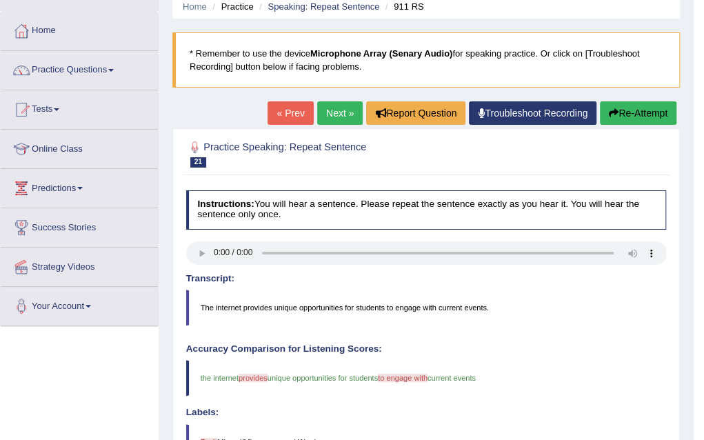
scroll to position [55, 0]
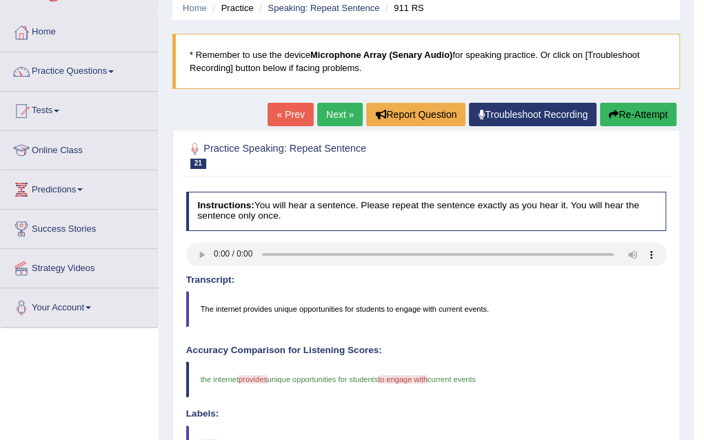
click at [326, 112] on link "Next »" at bounding box center [340, 114] width 46 height 23
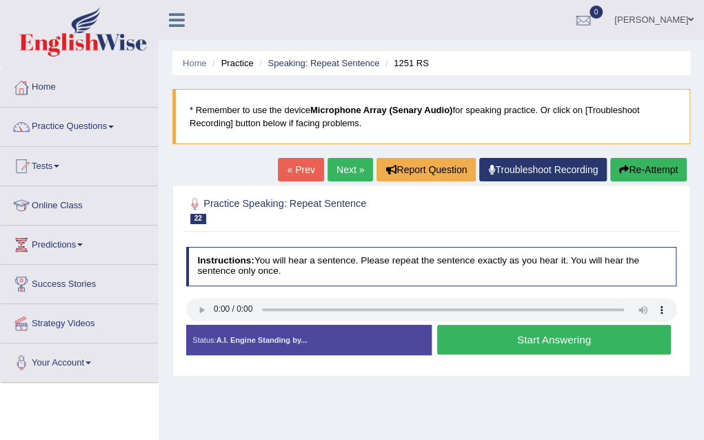
click at [505, 343] on button "Start Answering" at bounding box center [554, 340] width 234 height 30
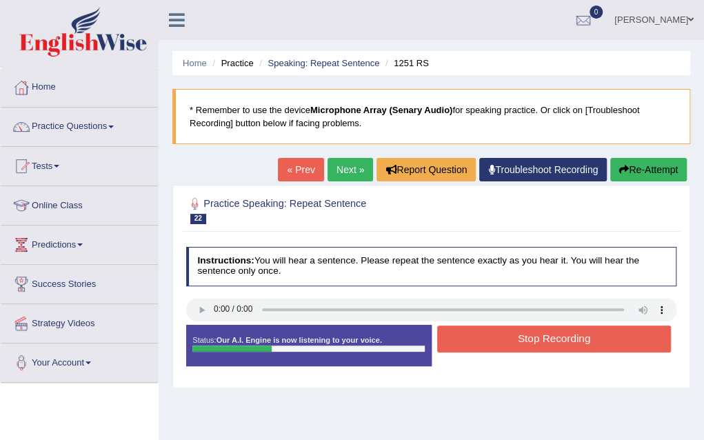
click at [505, 343] on button "Stop Recording" at bounding box center [554, 339] width 234 height 27
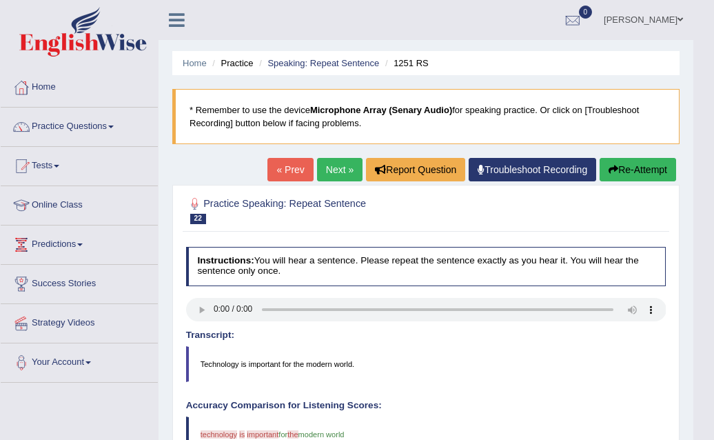
click at [703, 435] on body "Toggle navigation Home Practice Questions Speaking Practice Read Aloud Repeat S…" at bounding box center [357, 220] width 714 height 440
click at [703, 435] on html "Toggle navigation Home Practice Questions Speaking Practice Read Aloud Repeat S…" at bounding box center [357, 220] width 714 height 440
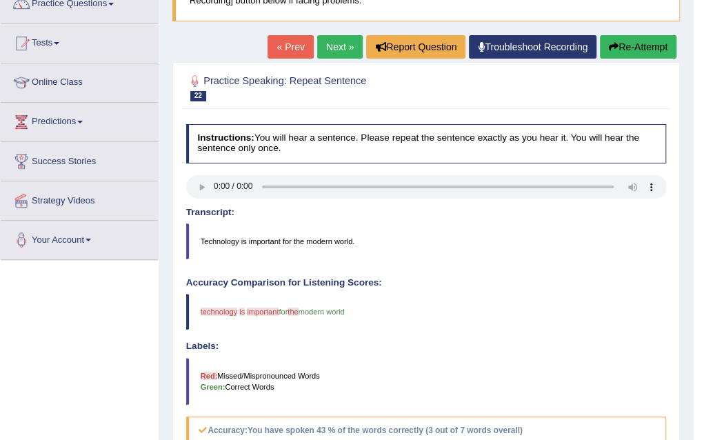
scroll to position [138, 0]
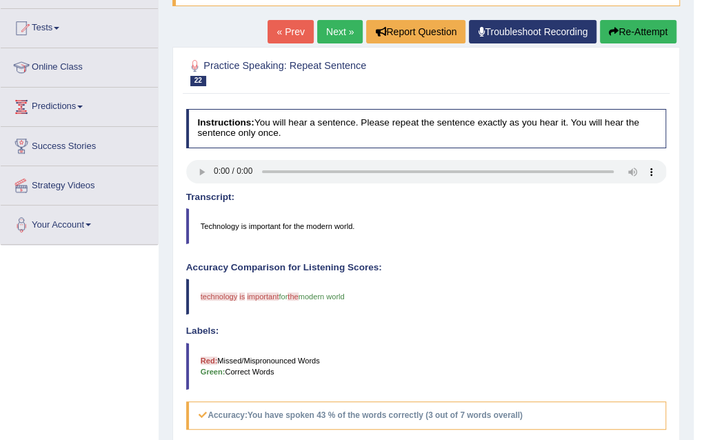
click at [331, 35] on link "Next »" at bounding box center [340, 31] width 46 height 23
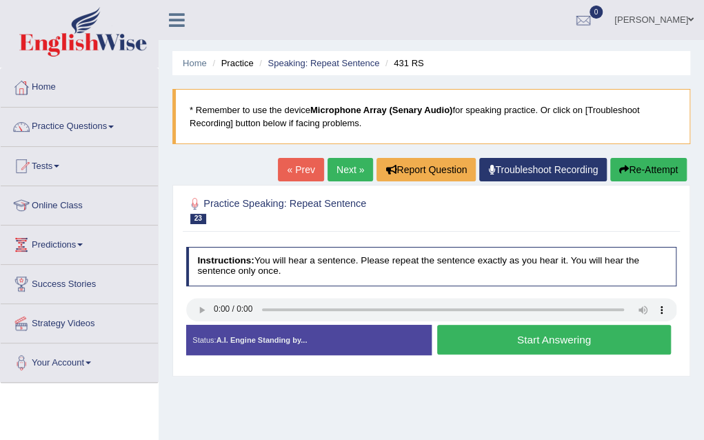
click at [488, 348] on button "Start Answering" at bounding box center [554, 340] width 234 height 30
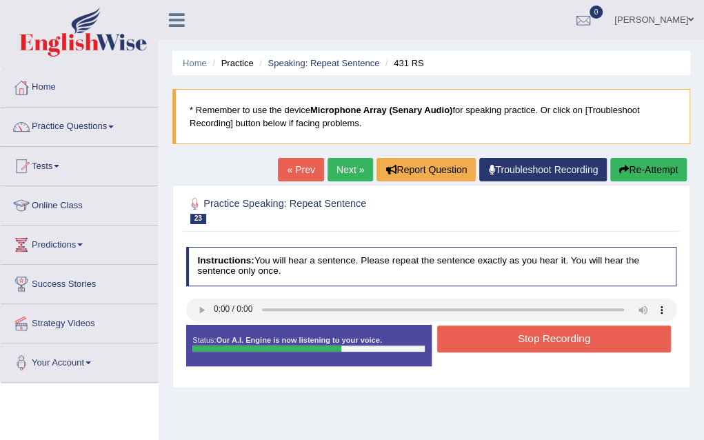
click at [563, 333] on button "Stop Recording" at bounding box center [554, 339] width 234 height 27
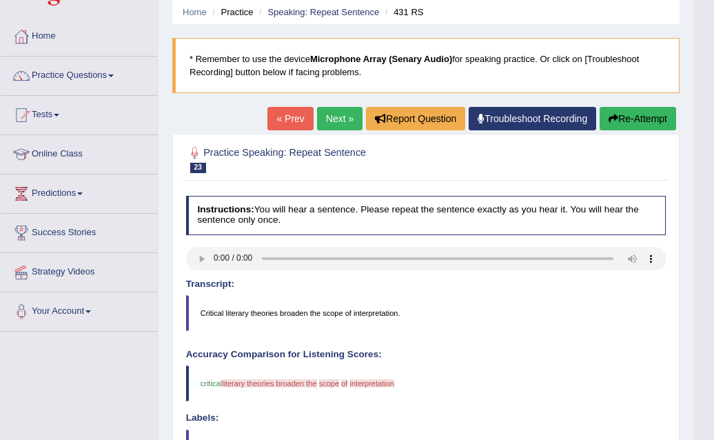
click at [705, 389] on html "Toggle navigation Home Practice Questions Speaking Practice Read Aloud Repeat S…" at bounding box center [357, 169] width 714 height 440
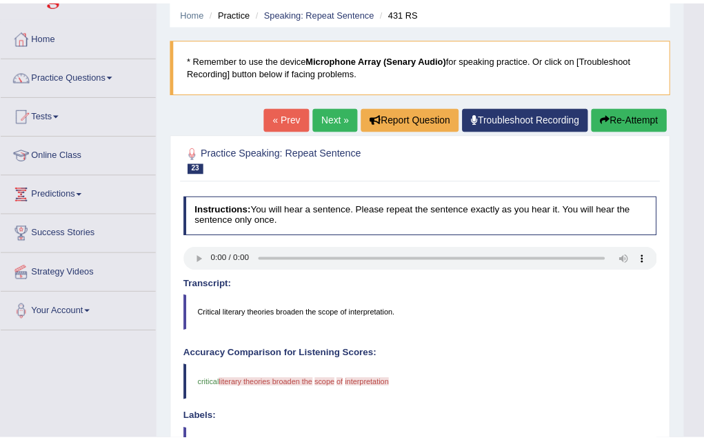
scroll to position [55, 0]
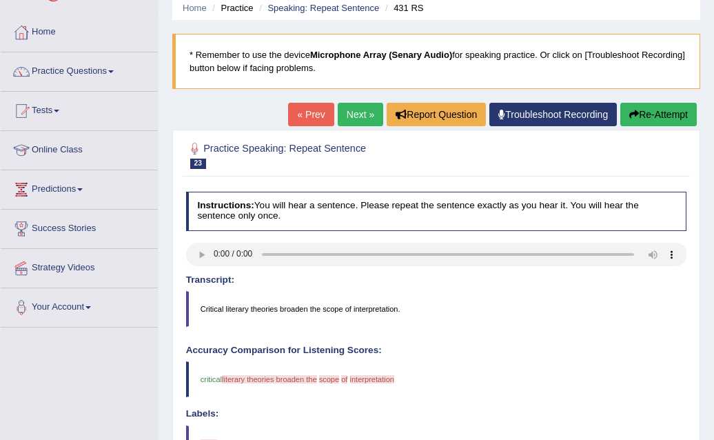
click at [705, 385] on html "Toggle navigation Home Practice Questions Speaking Practice Read Aloud Repeat S…" at bounding box center [357, 165] width 714 height 440
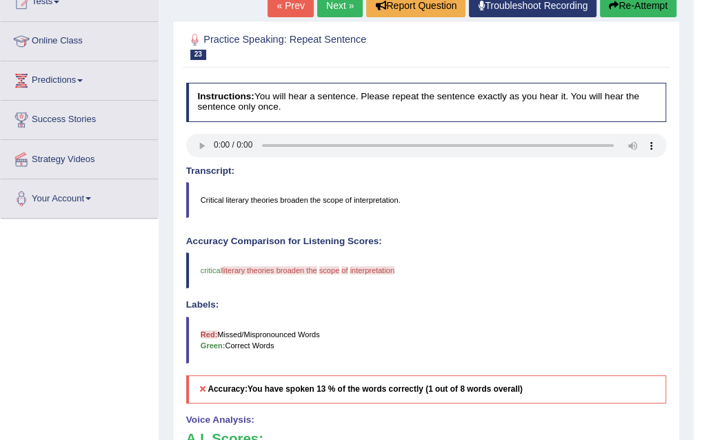
scroll to position [166, 0]
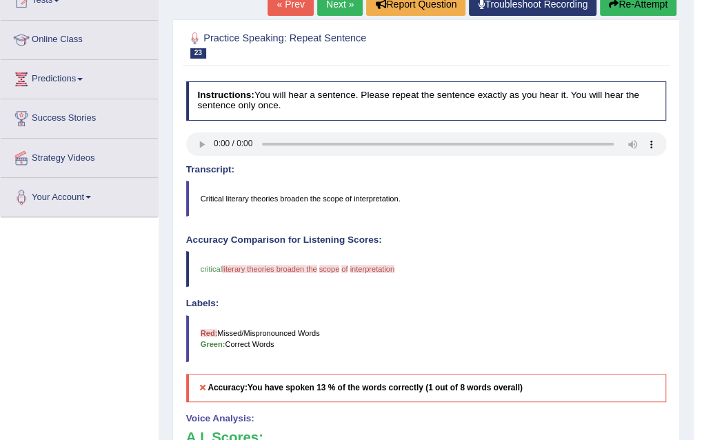
click at [331, 3] on link "Next »" at bounding box center [340, 3] width 46 height 23
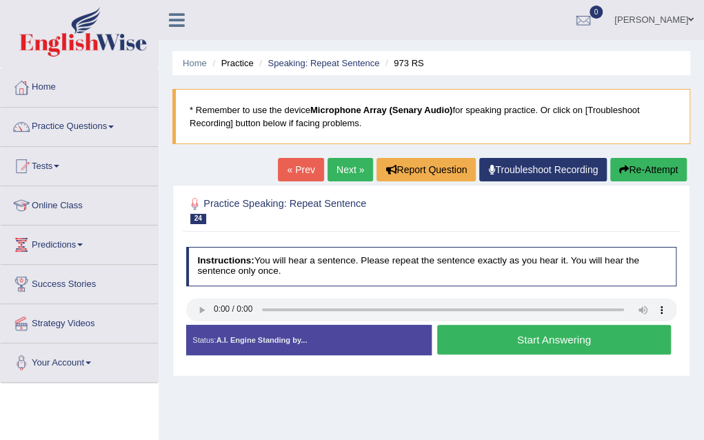
click at [536, 333] on button "Start Answering" at bounding box center [554, 340] width 234 height 30
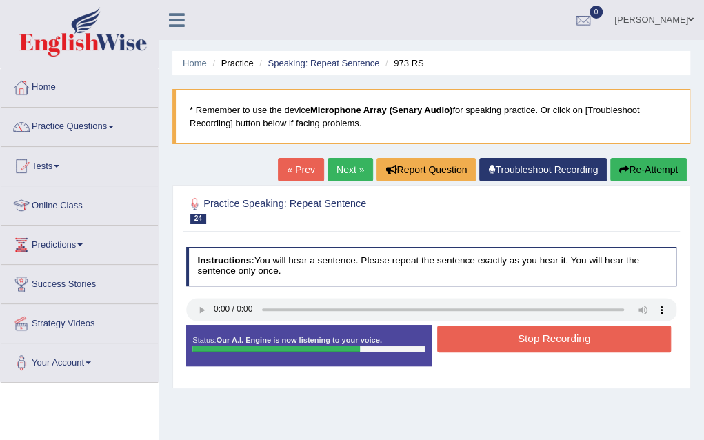
click at [593, 335] on button "Stop Recording" at bounding box center [554, 339] width 234 height 27
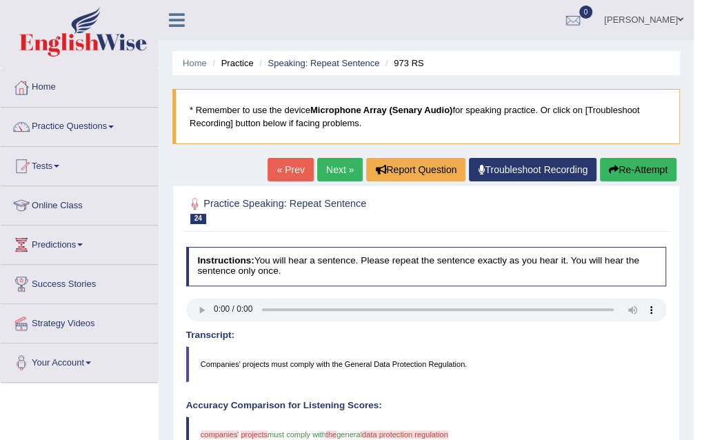
click at [327, 173] on link "Next »" at bounding box center [340, 169] width 46 height 23
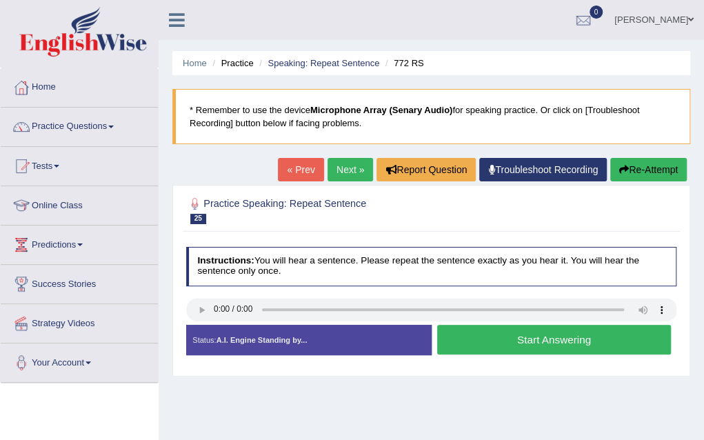
click at [469, 343] on button "Start Answering" at bounding box center [554, 340] width 234 height 30
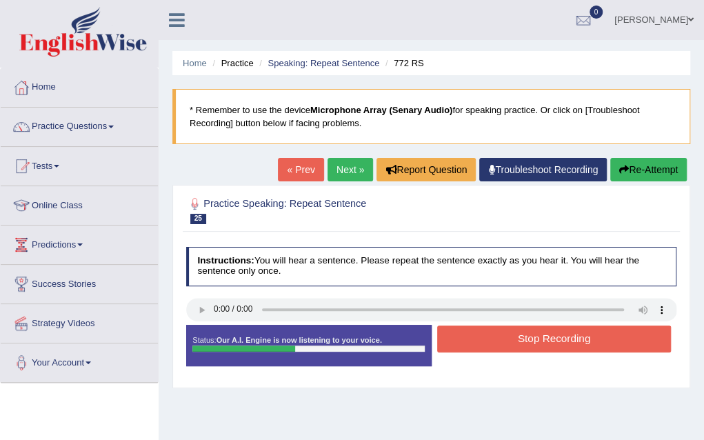
click at [469, 343] on button "Stop Recording" at bounding box center [554, 339] width 234 height 27
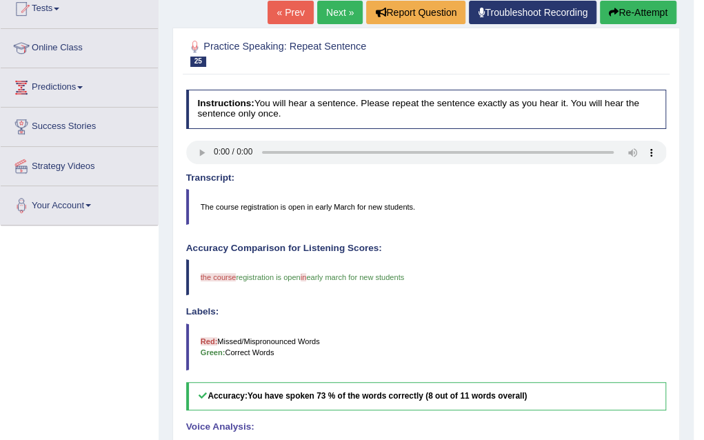
scroll to position [166, 0]
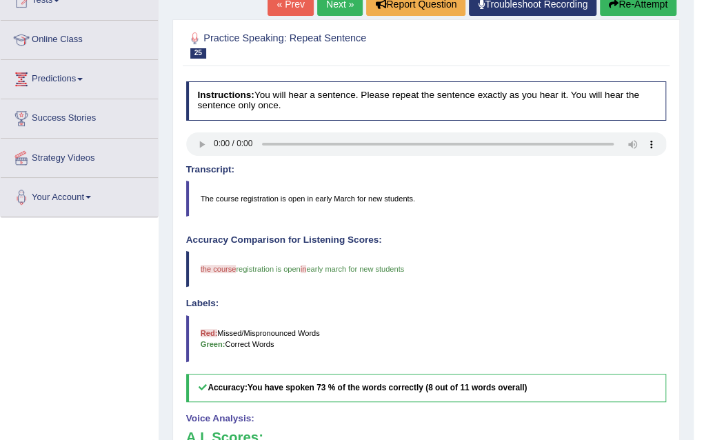
click at [341, 5] on link "Next »" at bounding box center [340, 3] width 46 height 23
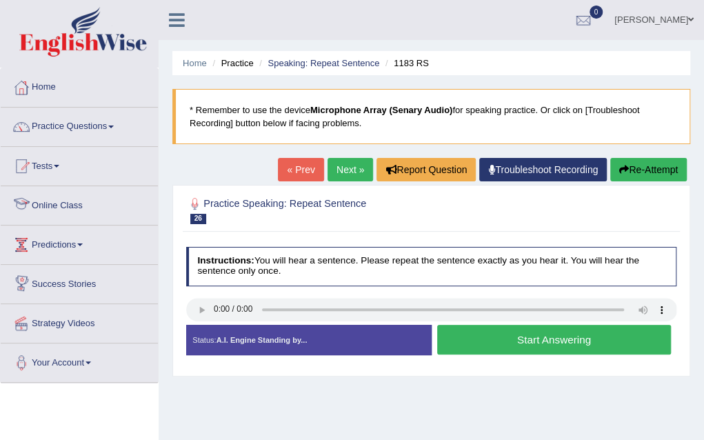
click at [67, 208] on link "Online Class" at bounding box center [79, 203] width 157 height 34
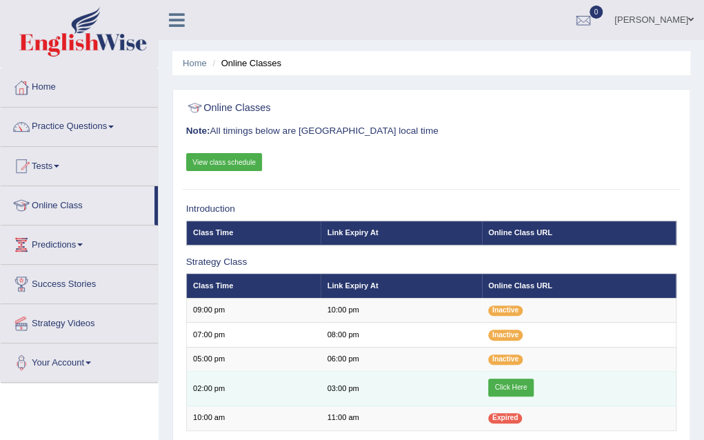
click at [501, 388] on link "Click Here" at bounding box center [511, 388] width 46 height 18
